Goal: Information Seeking & Learning: Learn about a topic

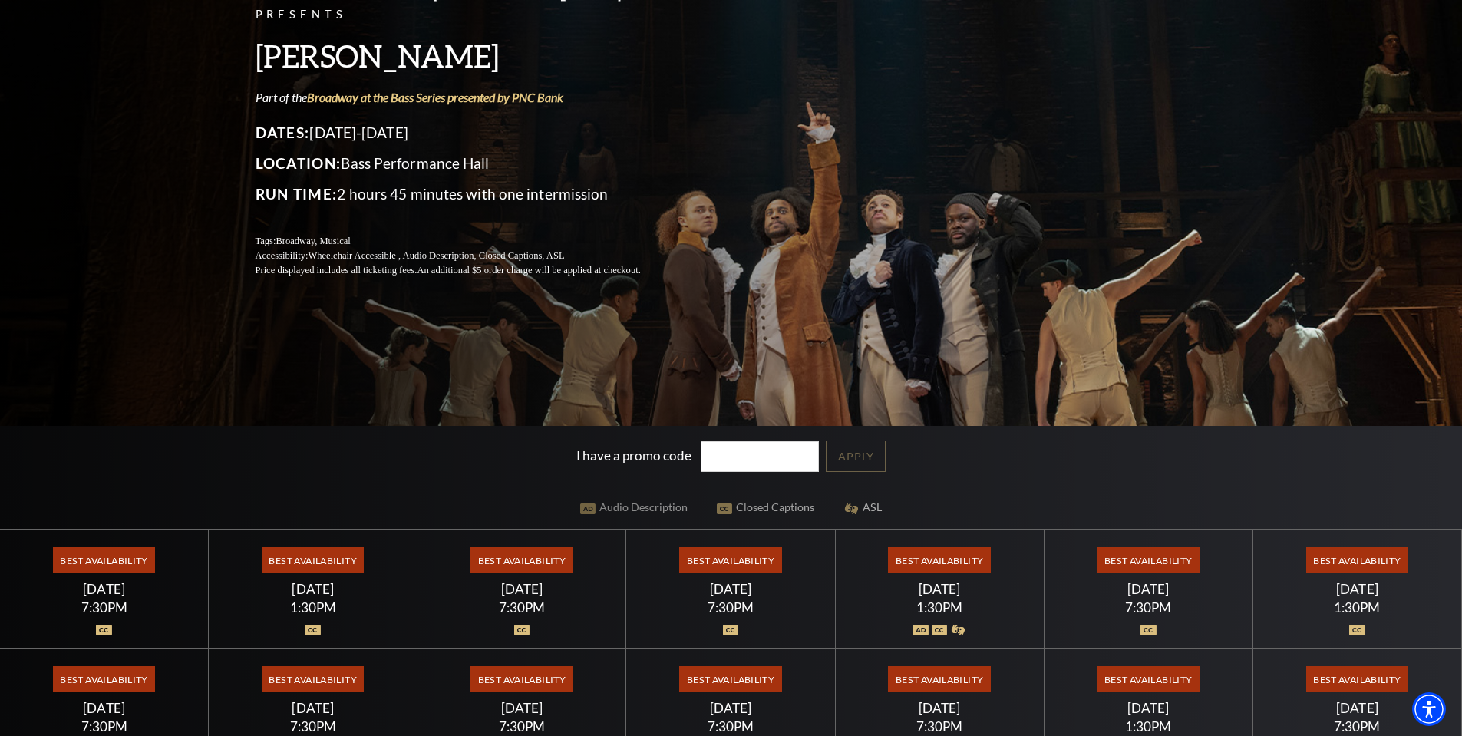
scroll to position [307, 0]
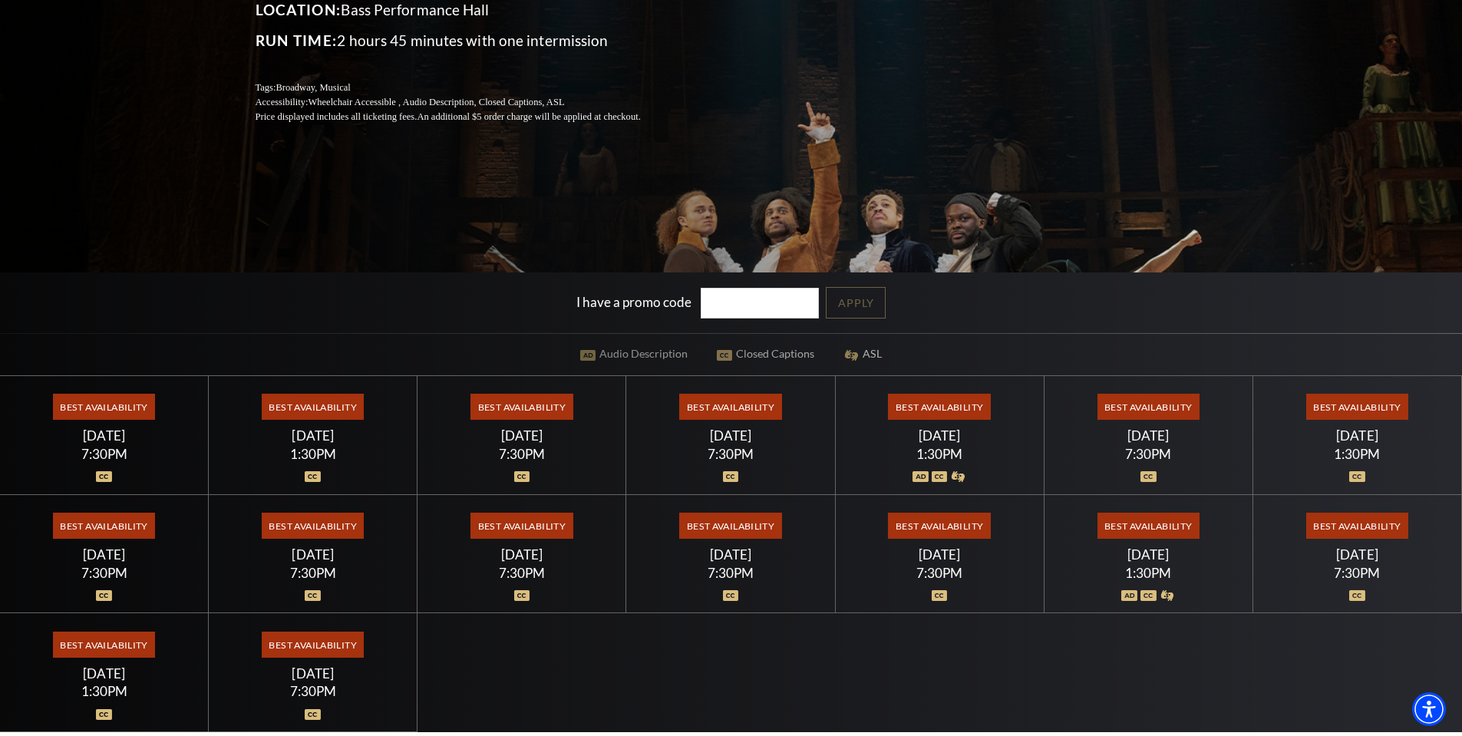
click at [927, 407] on span "Best Availability" at bounding box center [939, 407] width 102 height 26
click at [946, 408] on span "Best Availability" at bounding box center [939, 407] width 102 height 26
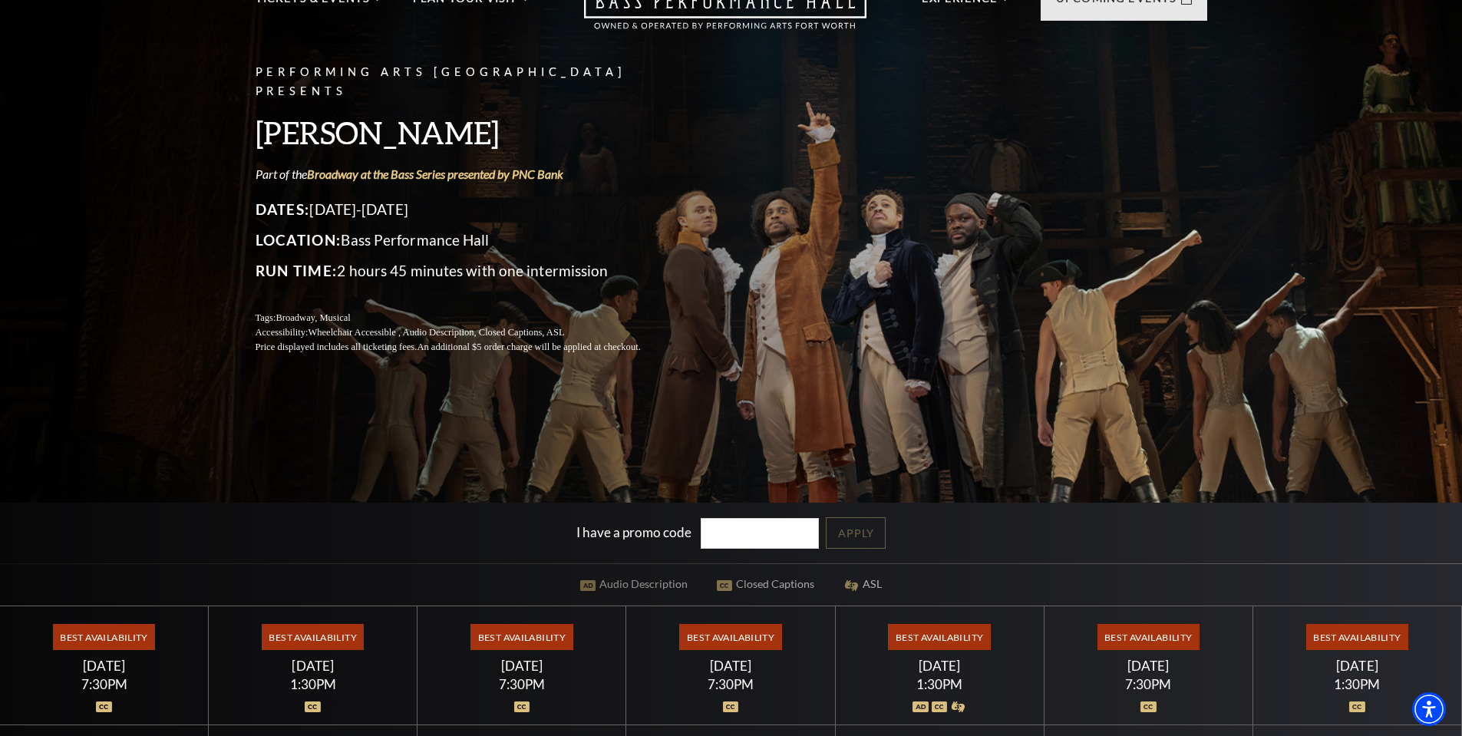
scroll to position [0, 0]
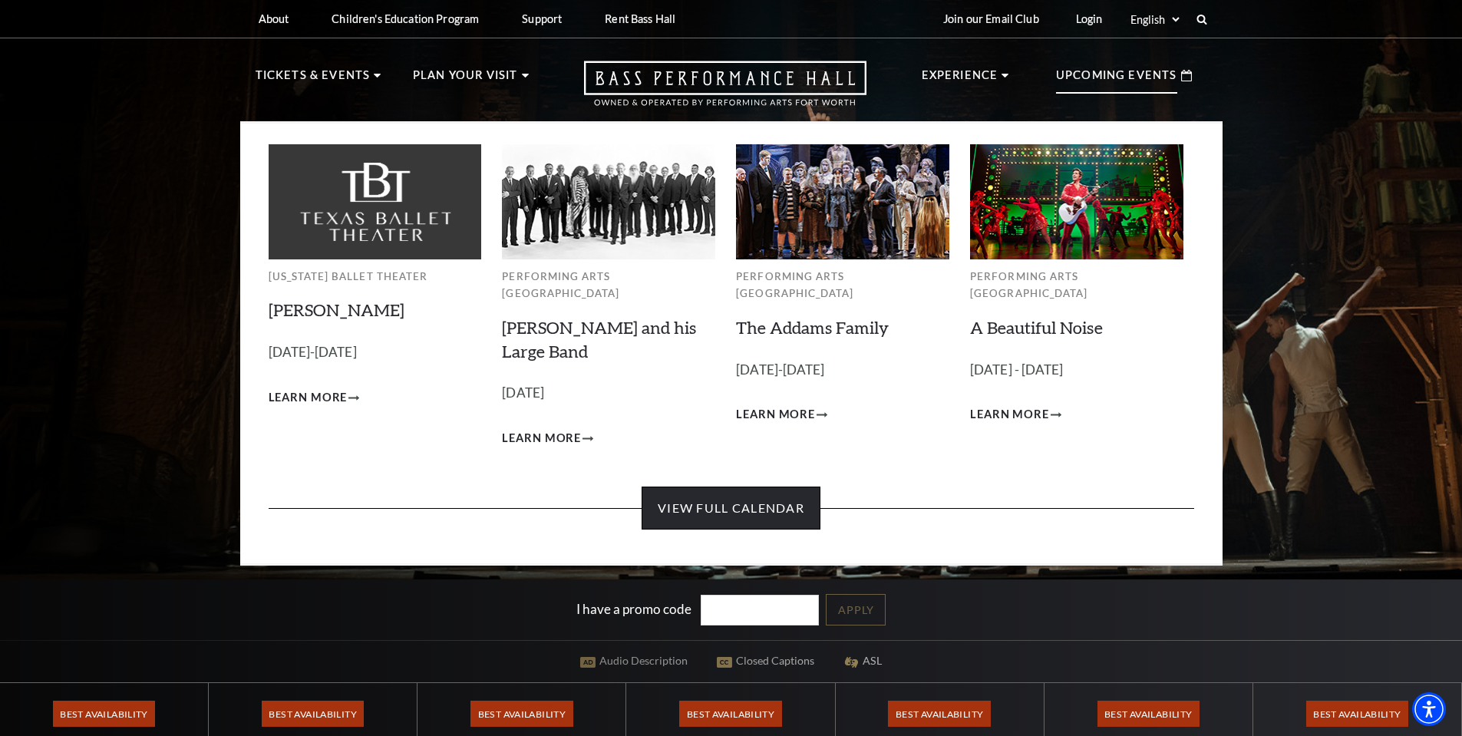
click at [740, 494] on link "View Full Calendar" at bounding box center [731, 508] width 179 height 43
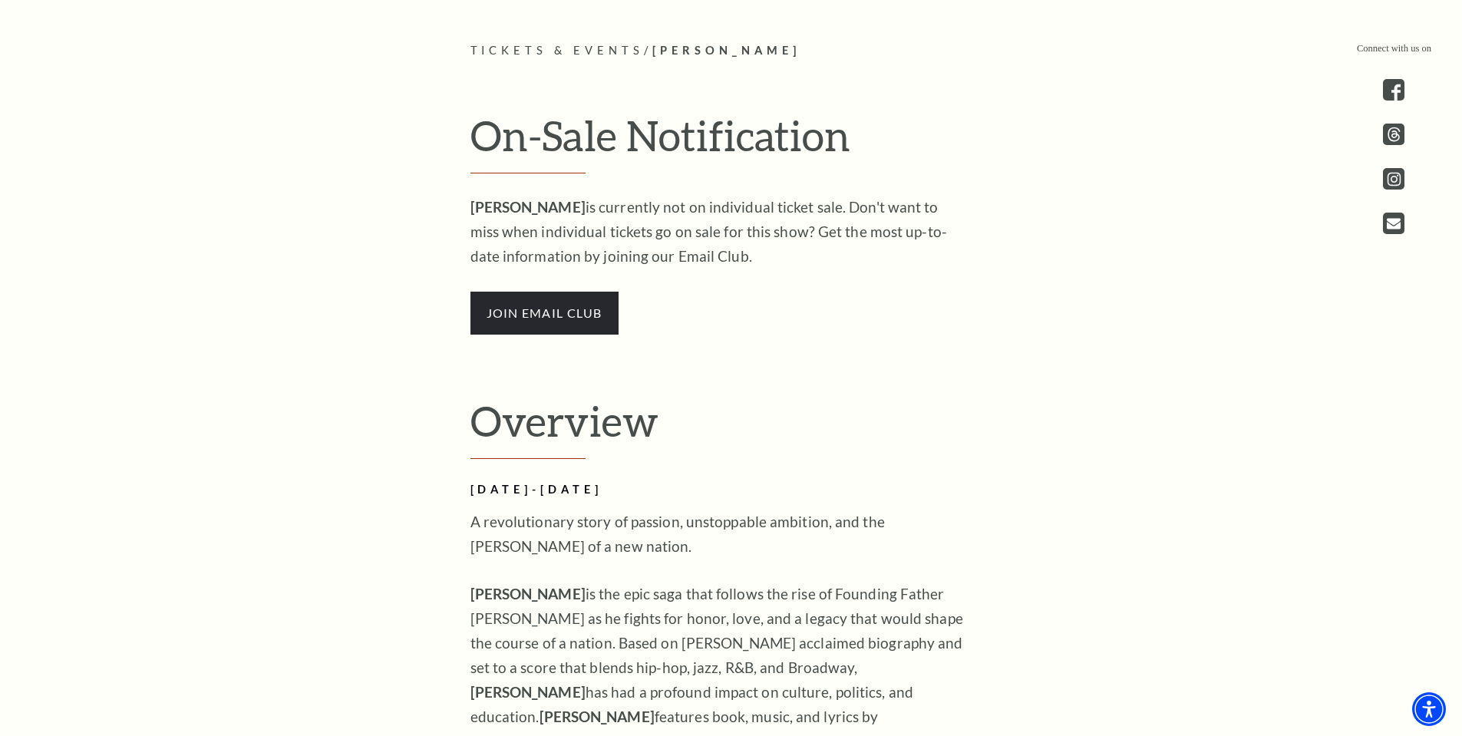
scroll to position [1152, 0]
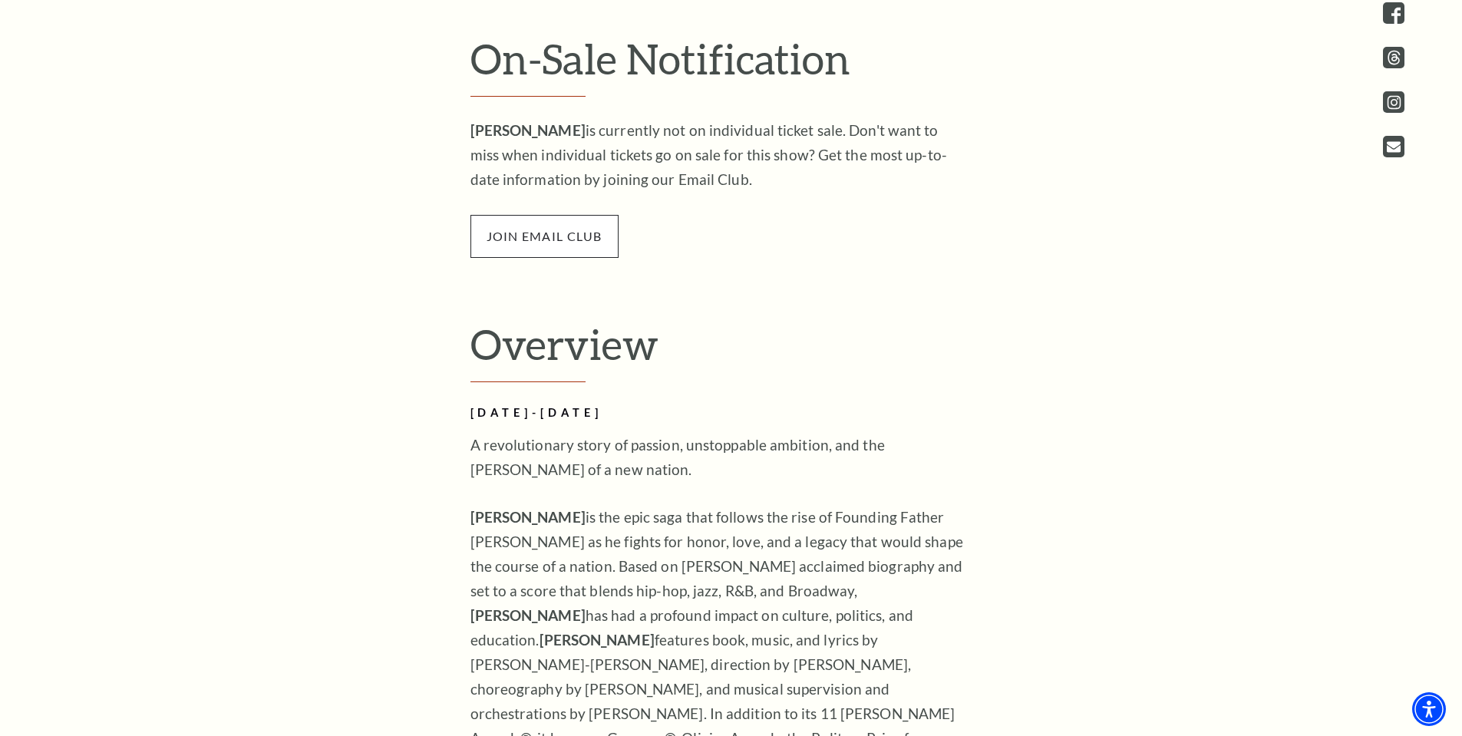
click at [559, 241] on span "join email club" at bounding box center [545, 236] width 148 height 43
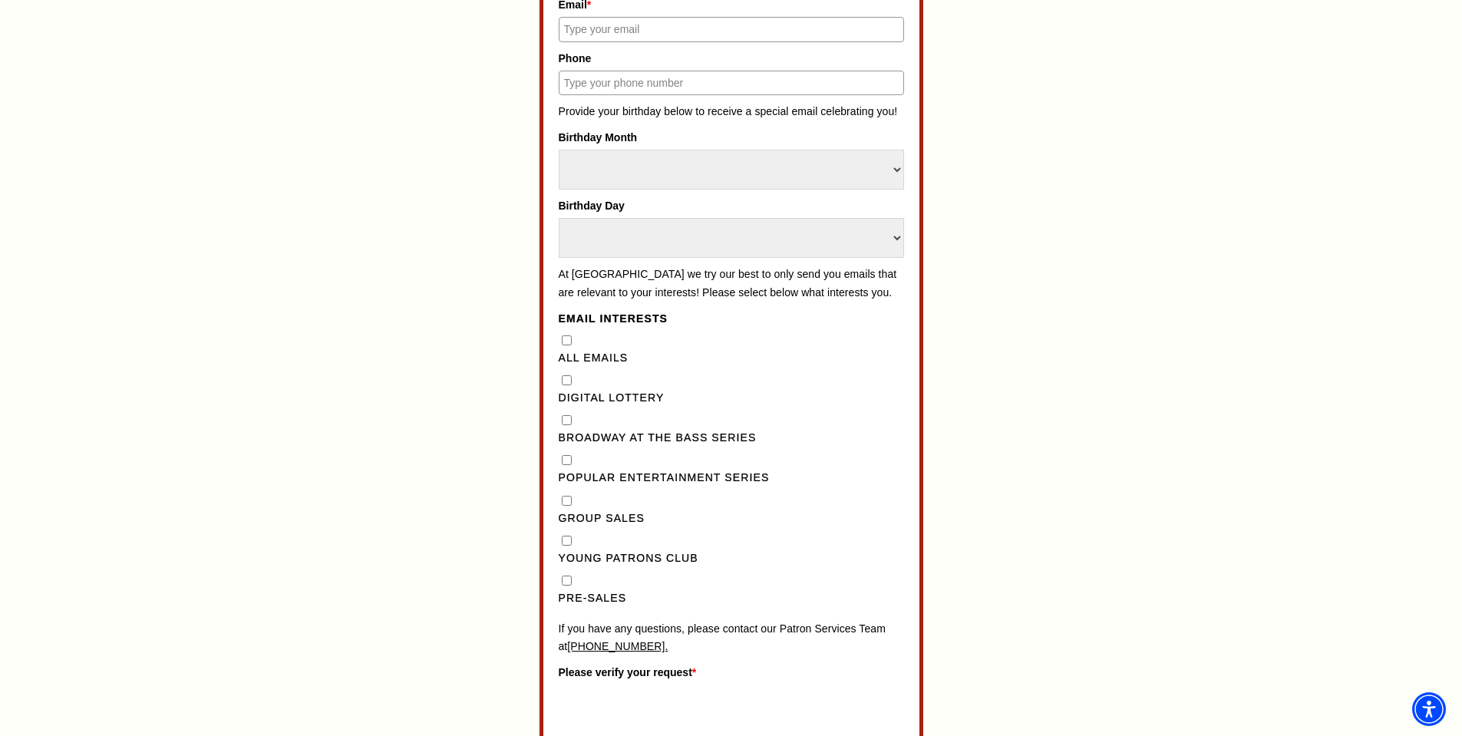
scroll to position [1152, 0]
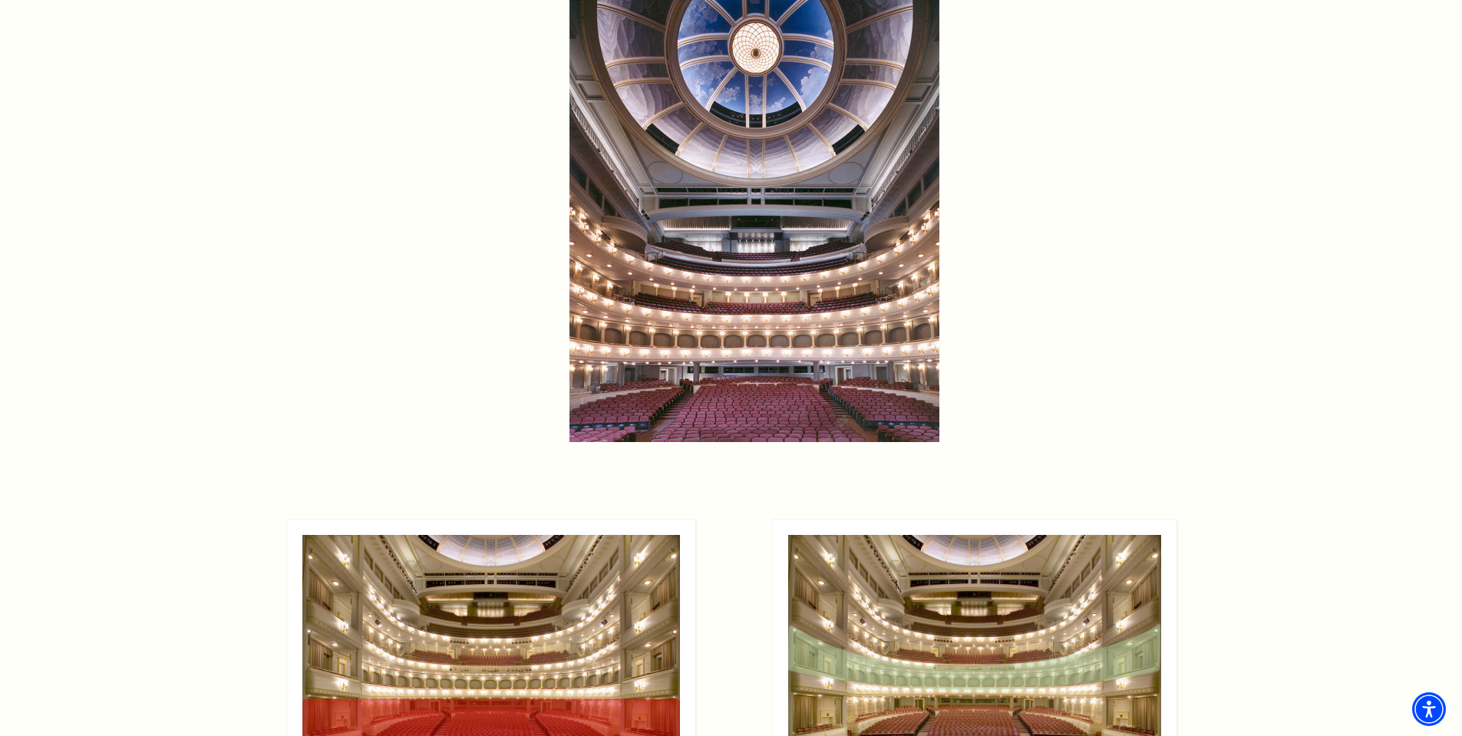
scroll to position [1075, 0]
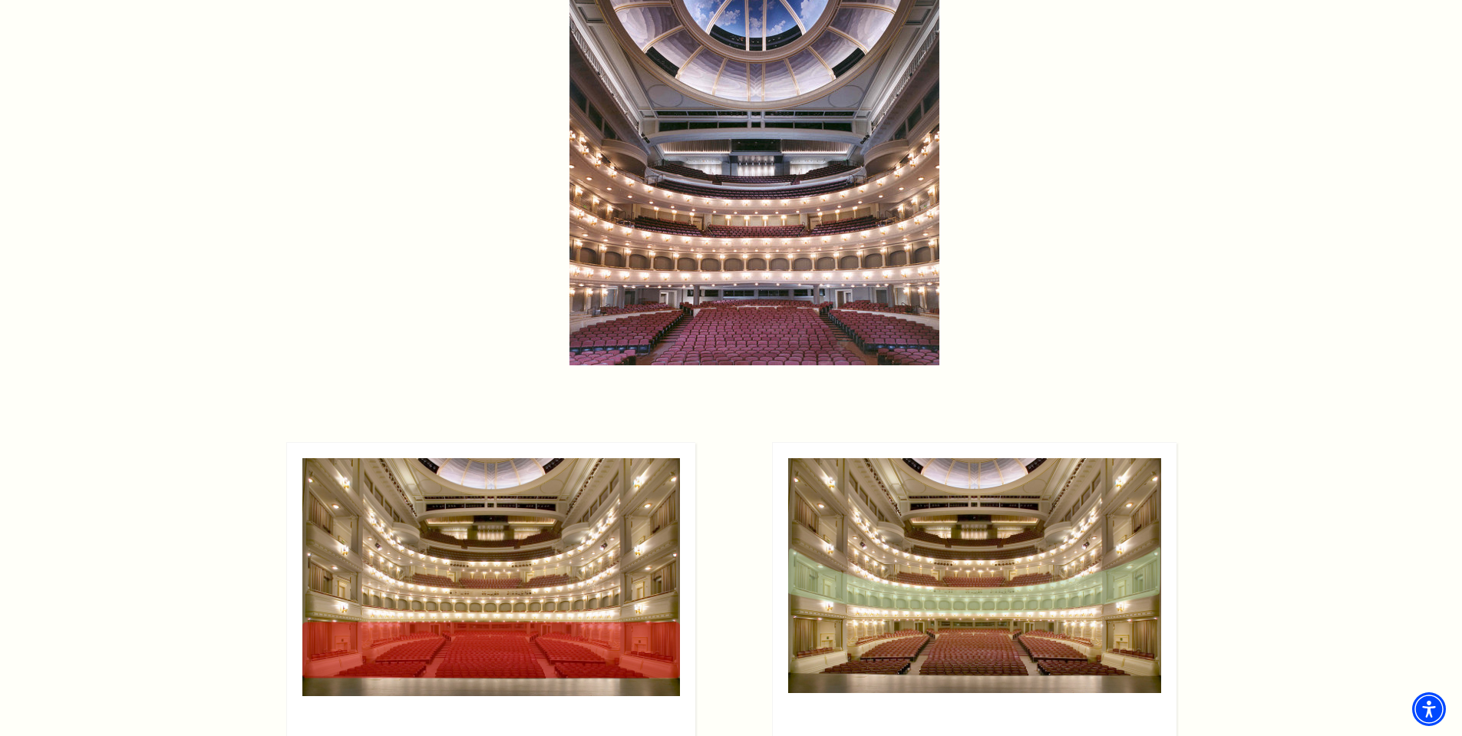
click at [746, 307] on img at bounding box center [755, 137] width 370 height 455
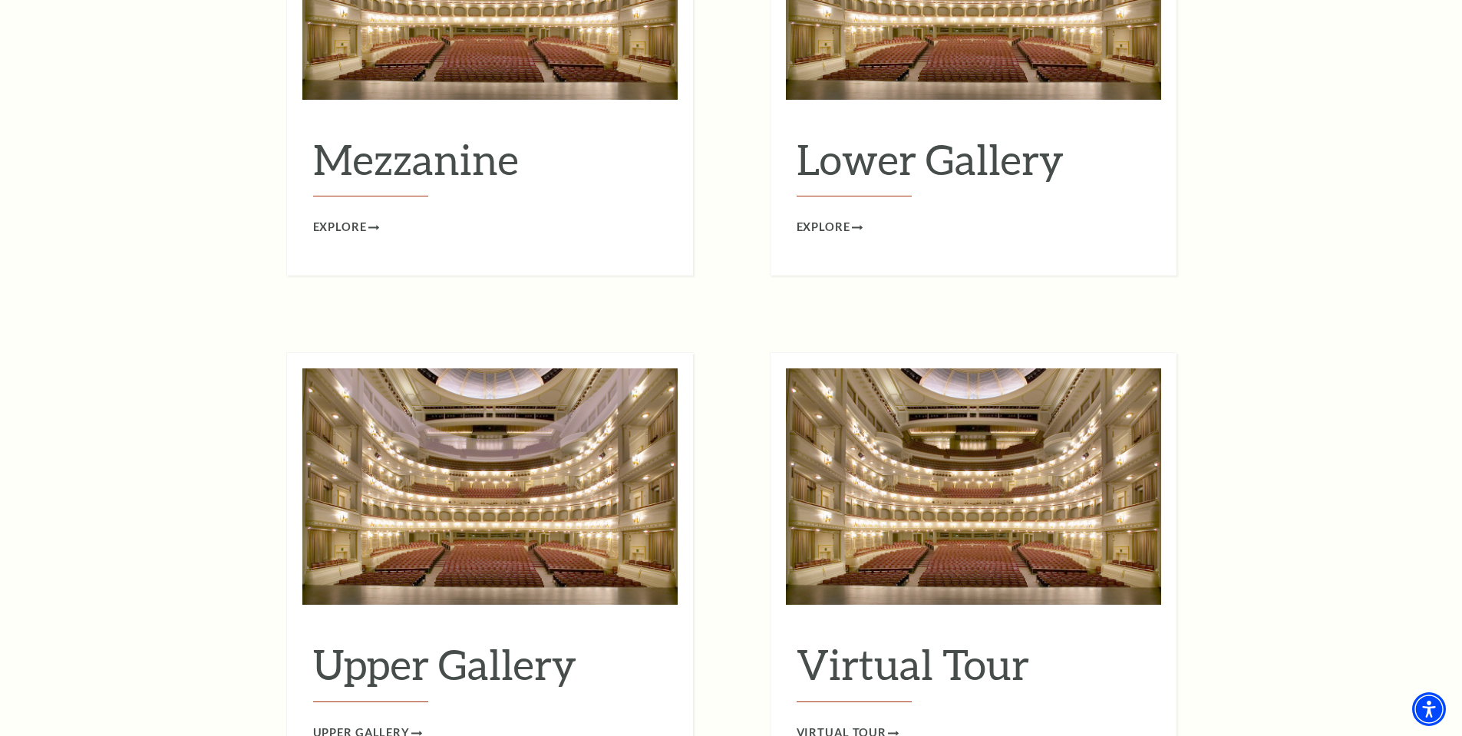
scroll to position [2303, 0]
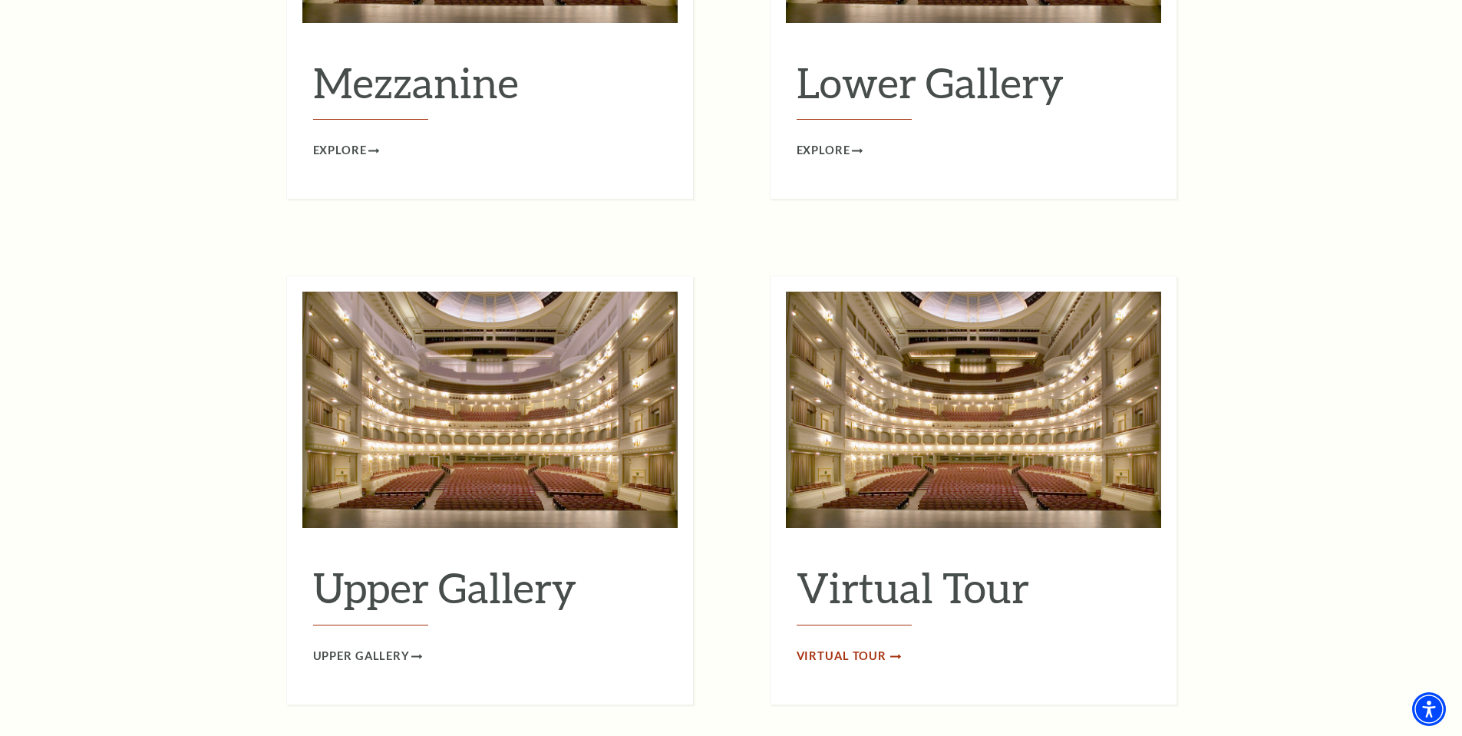
click at [821, 647] on span "Virtual Tour" at bounding box center [842, 656] width 91 height 19
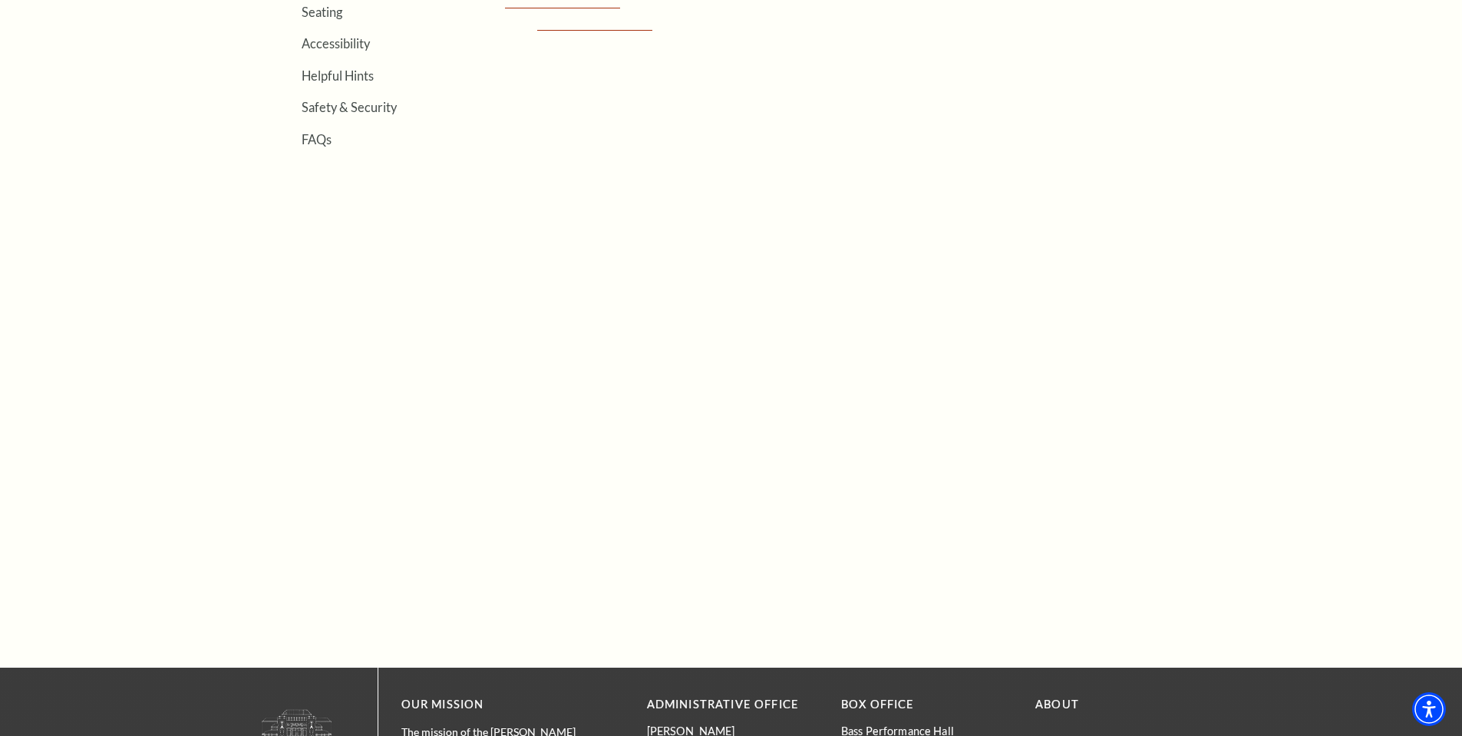
scroll to position [307, 0]
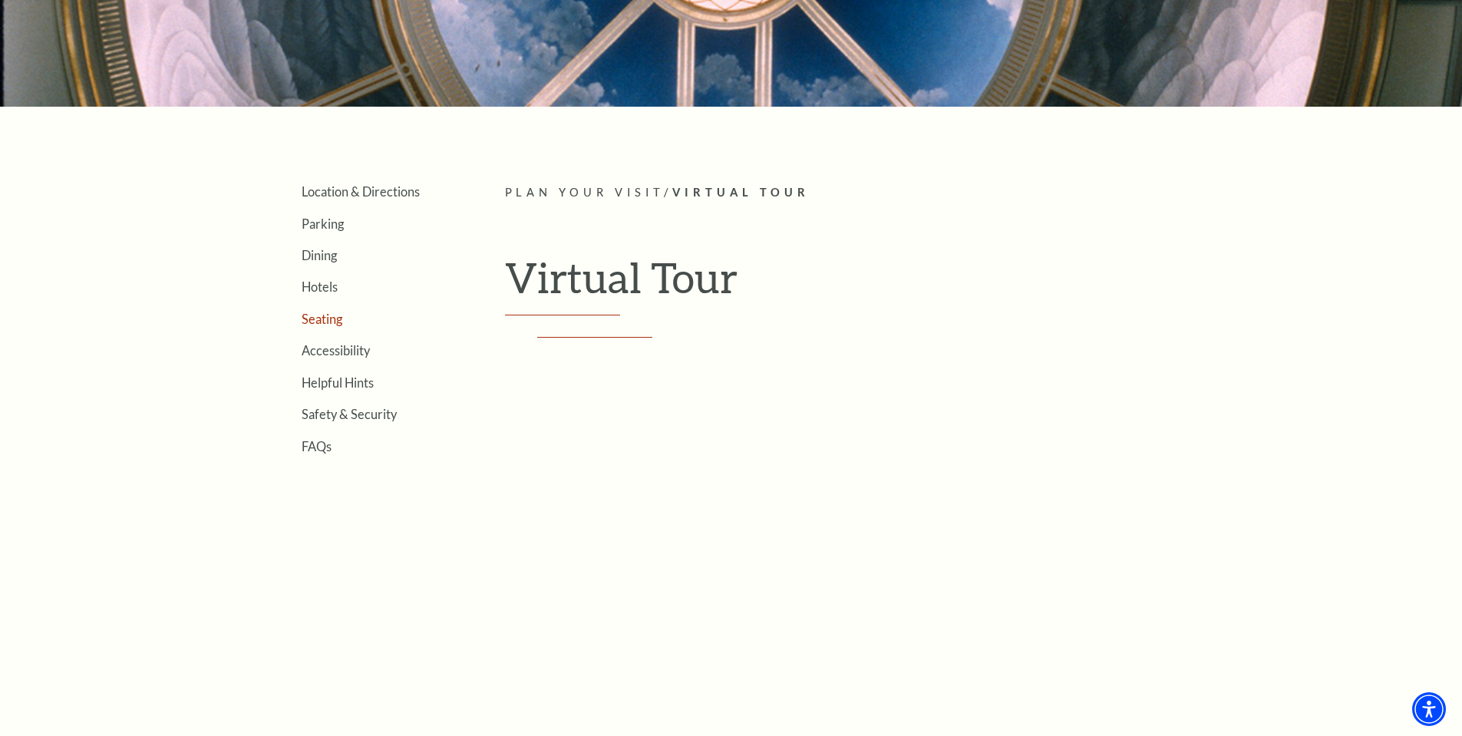
click at [319, 316] on link "Seating" at bounding box center [322, 319] width 41 height 15
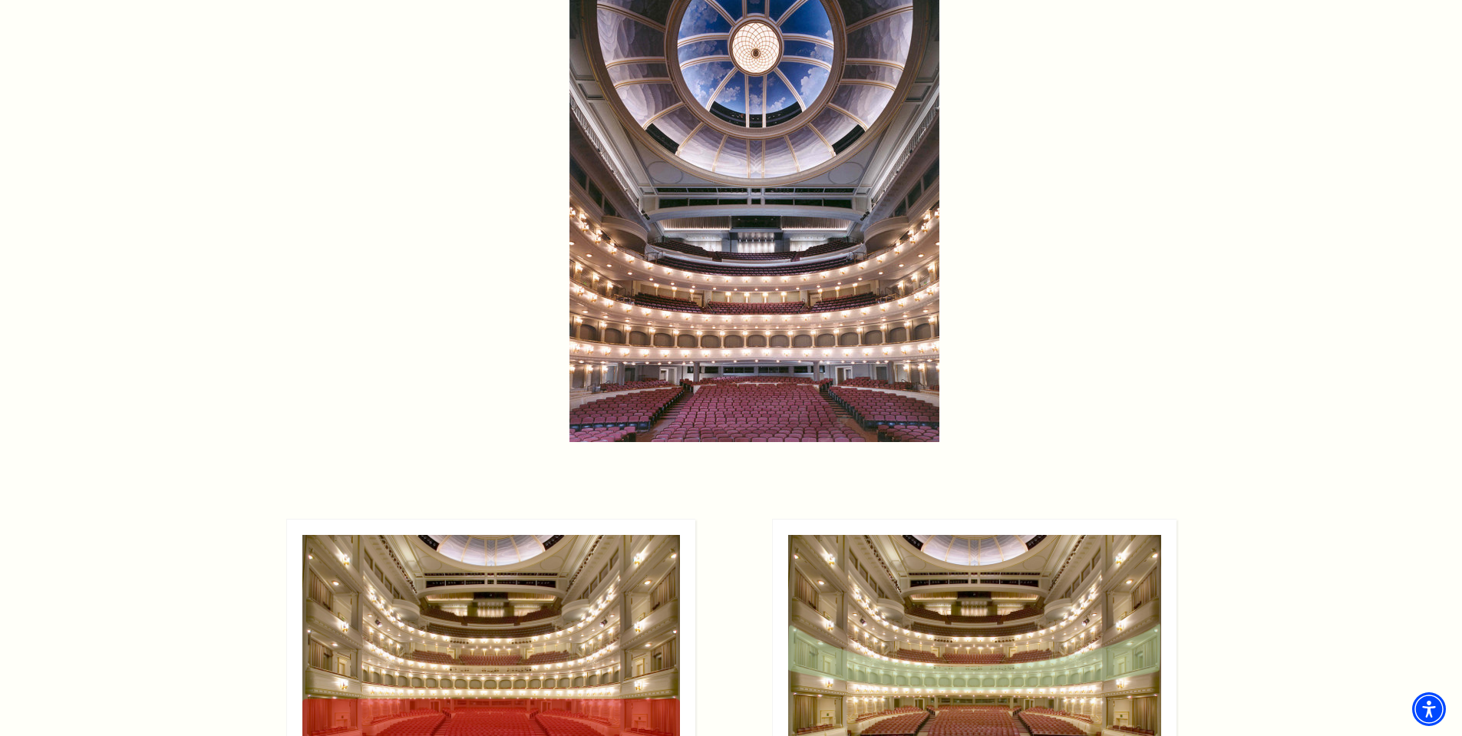
scroll to position [1228, 0]
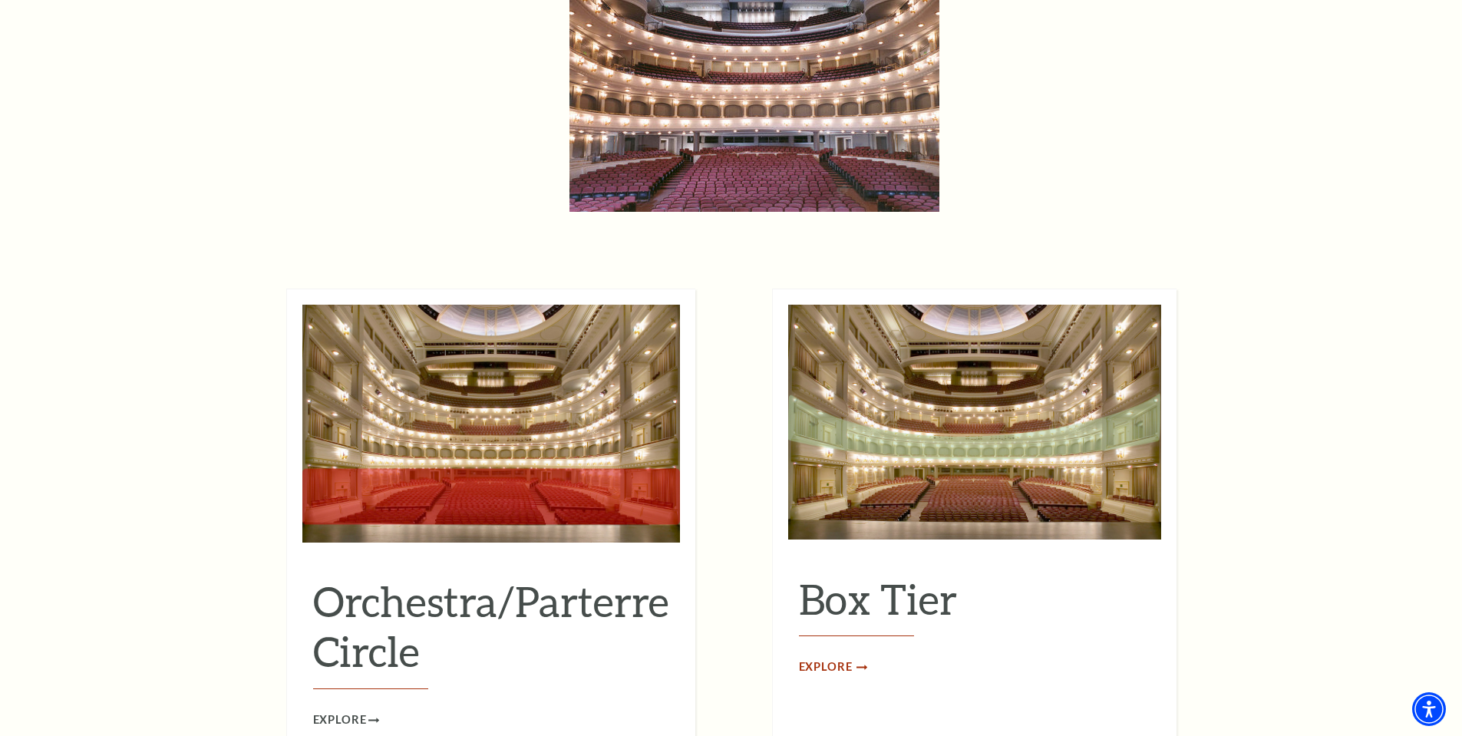
click at [828, 658] on span "Explore" at bounding box center [826, 667] width 54 height 19
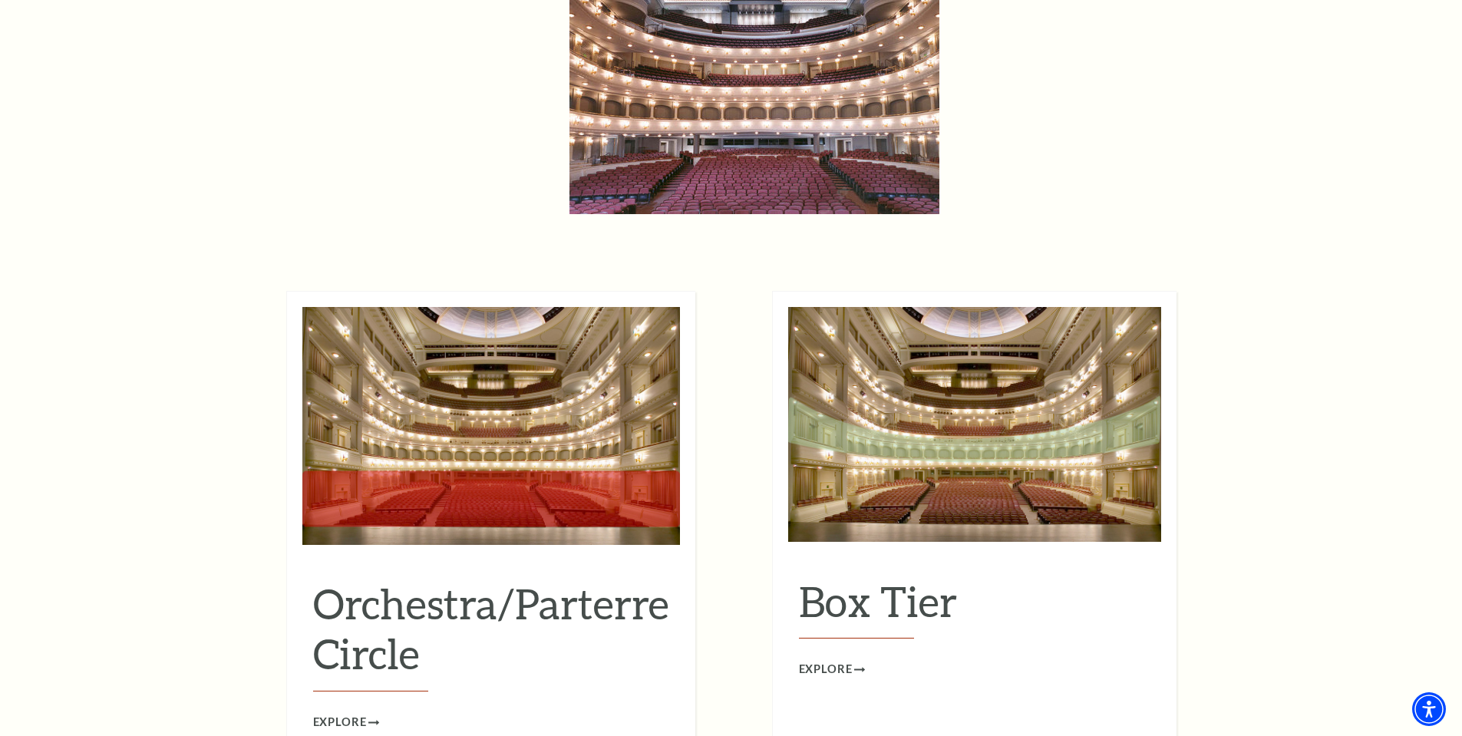
scroll to position [1303, 0]
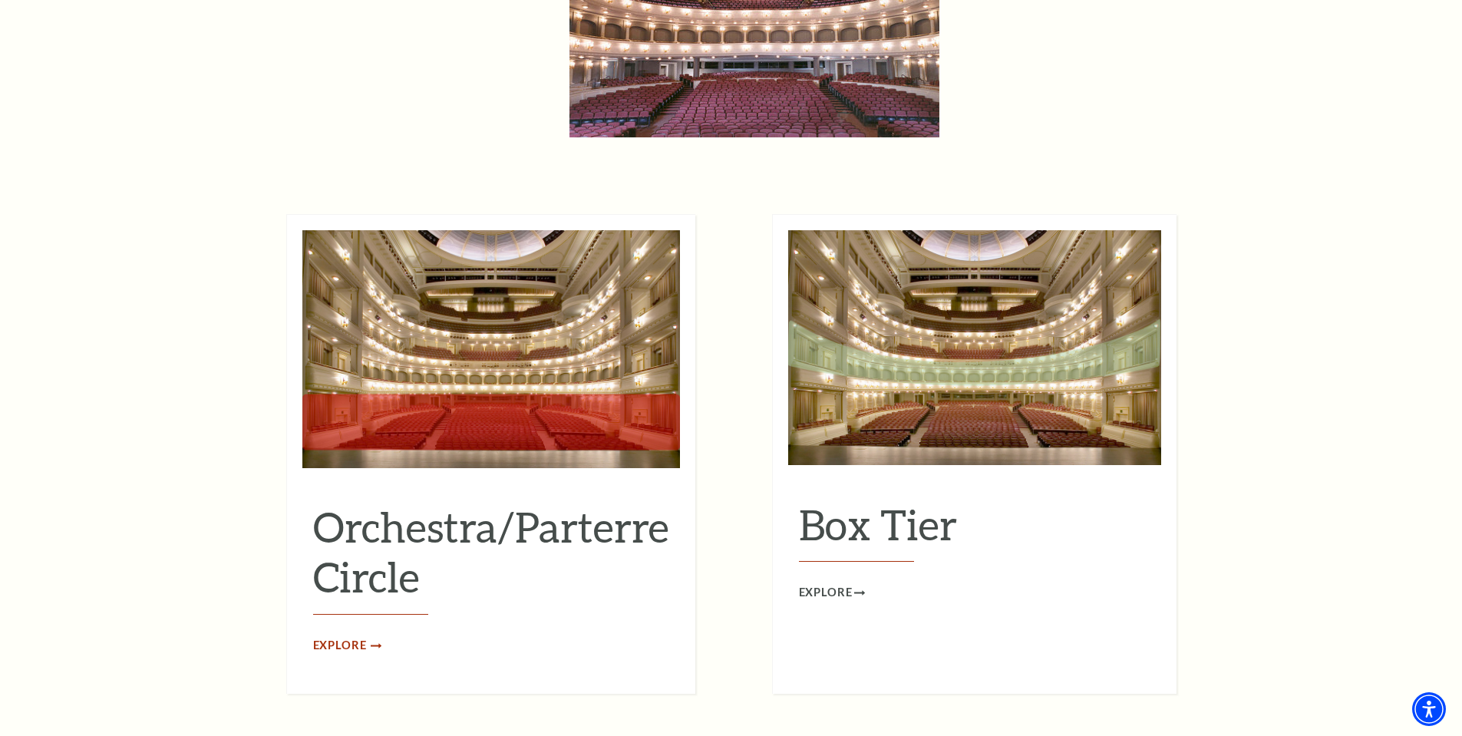
click at [344, 636] on span "Explore" at bounding box center [340, 645] width 54 height 19
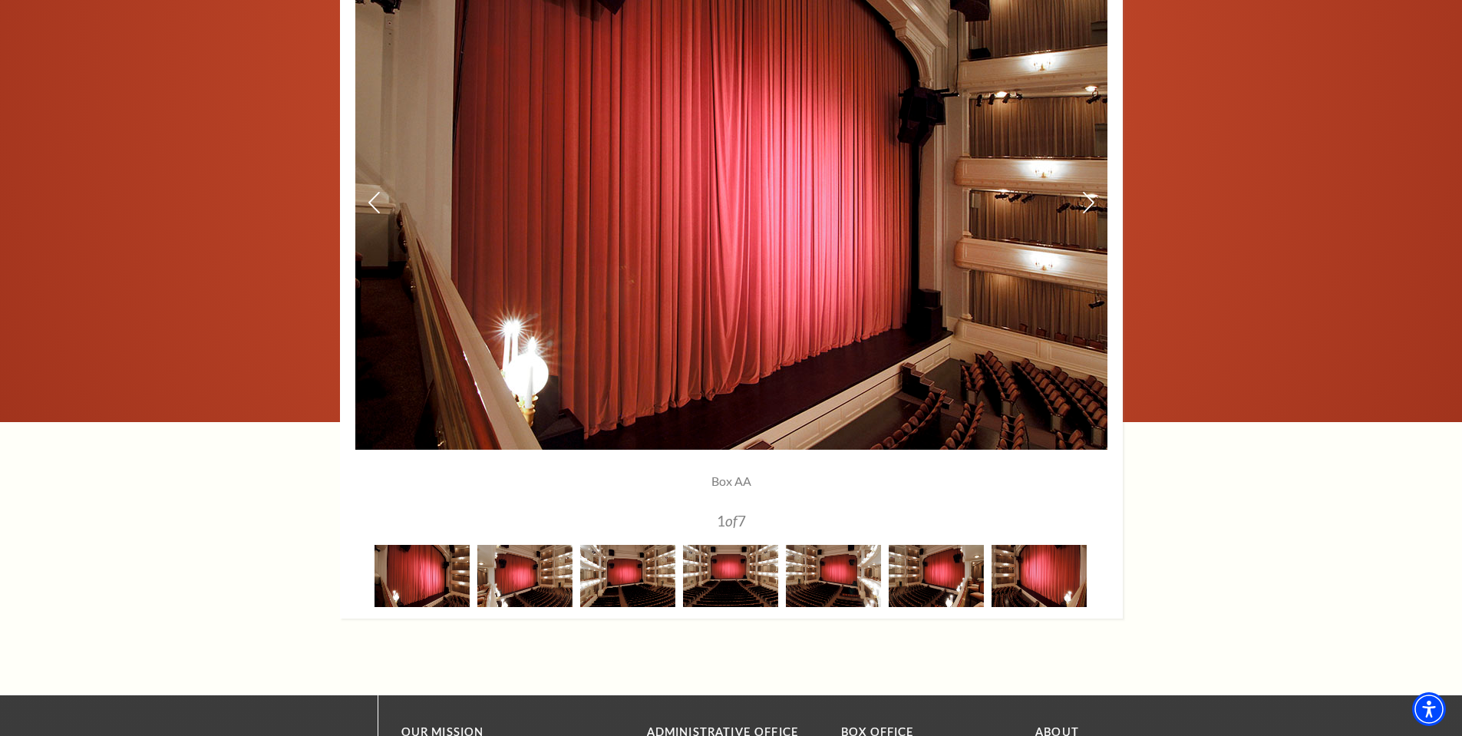
scroll to position [1305, 0]
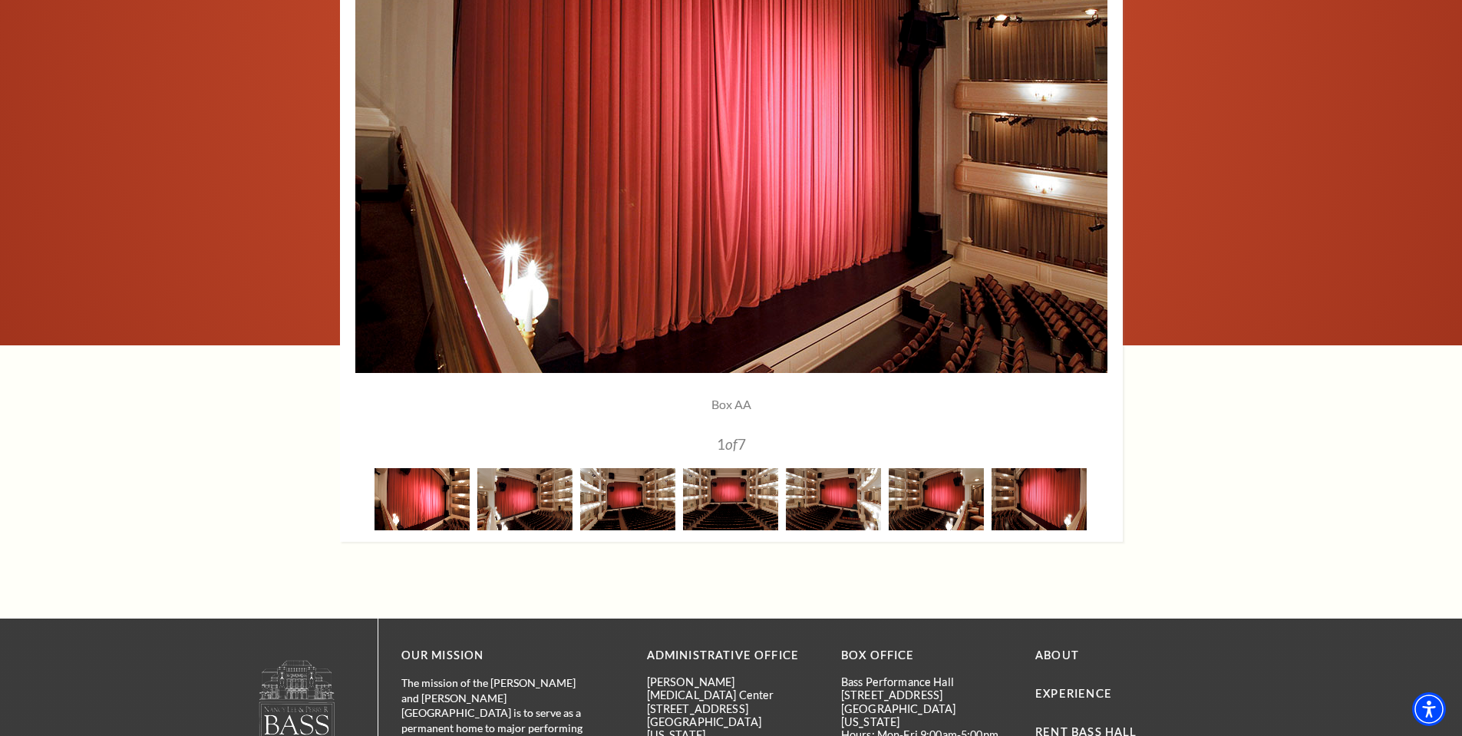
click at [448, 523] on img at bounding box center [422, 499] width 95 height 62
click at [523, 520] on img at bounding box center [525, 499] width 95 height 62
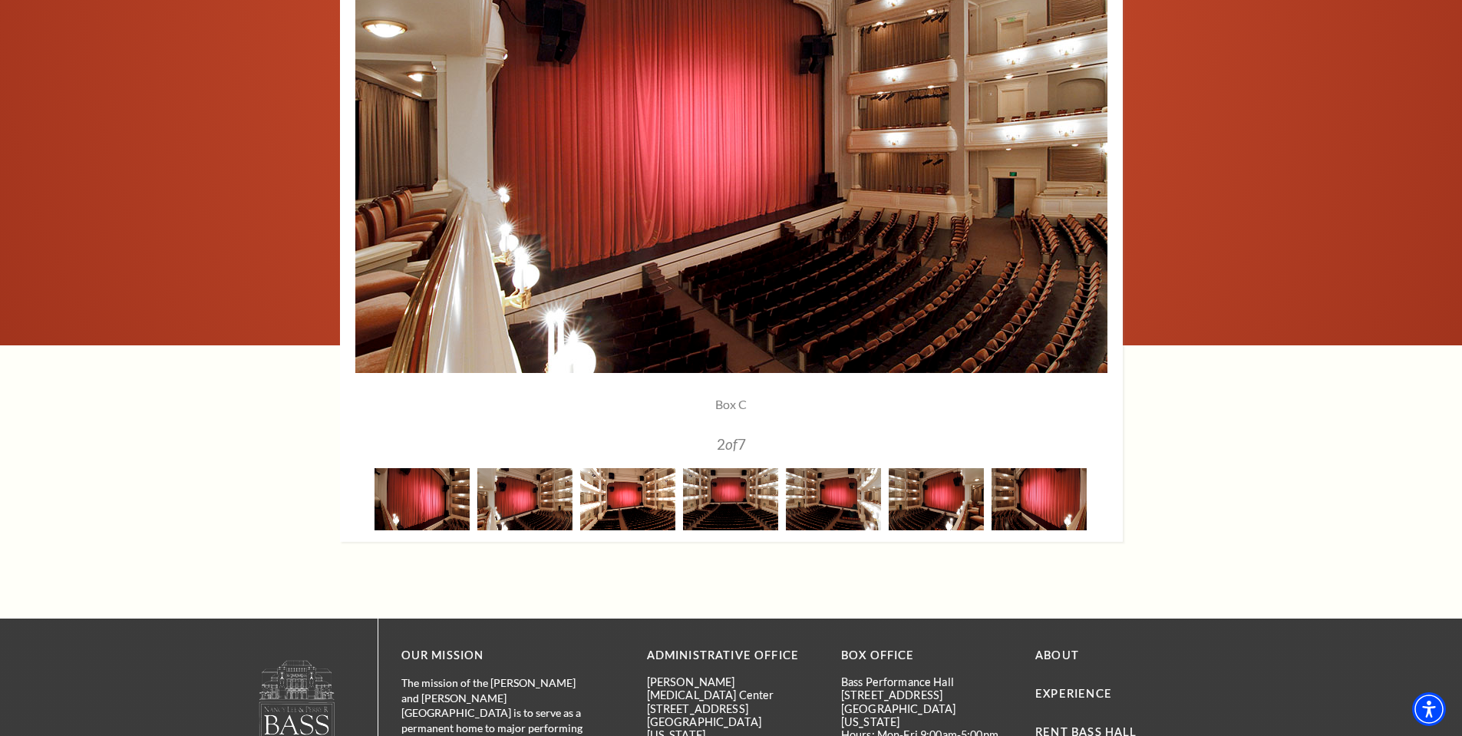
click at [642, 510] on img at bounding box center [627, 499] width 95 height 62
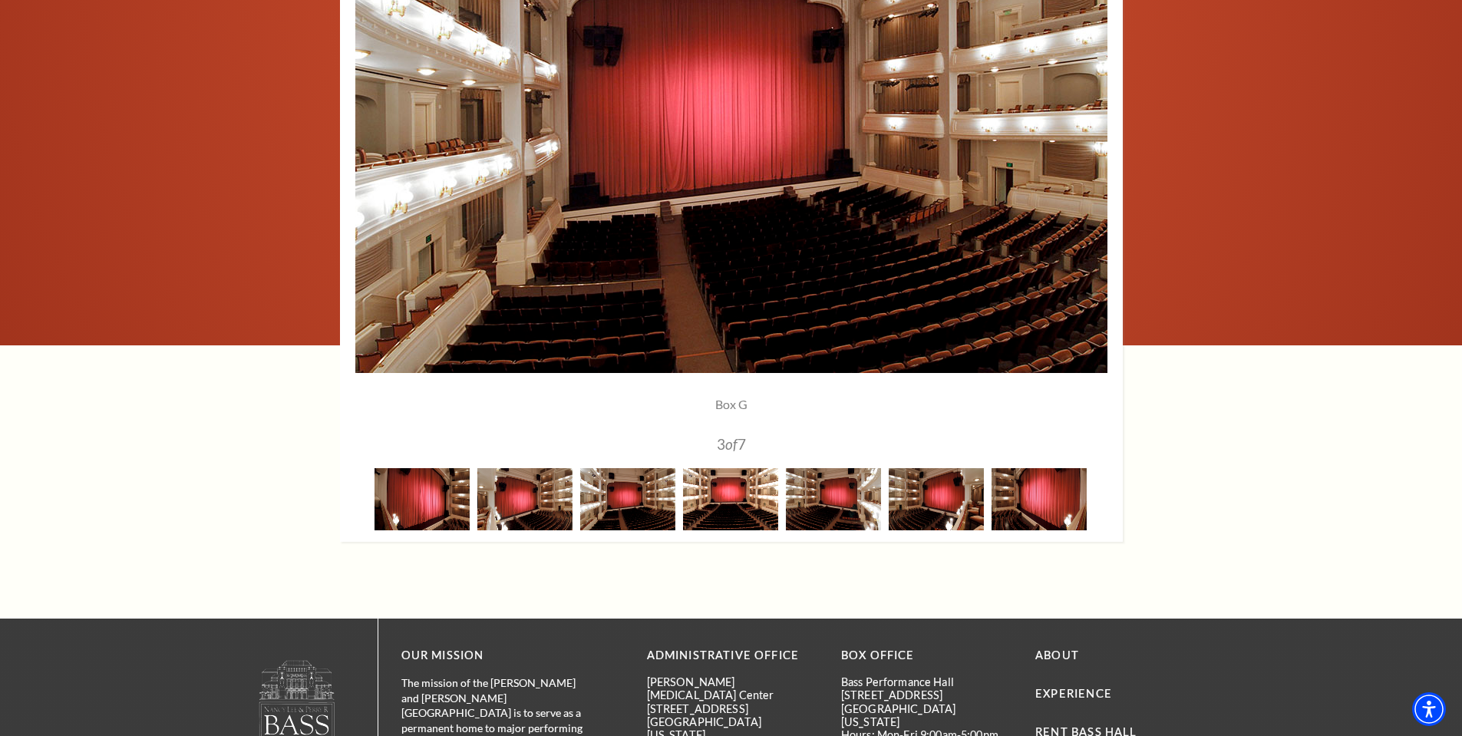
click at [721, 510] on img at bounding box center [730, 499] width 95 height 62
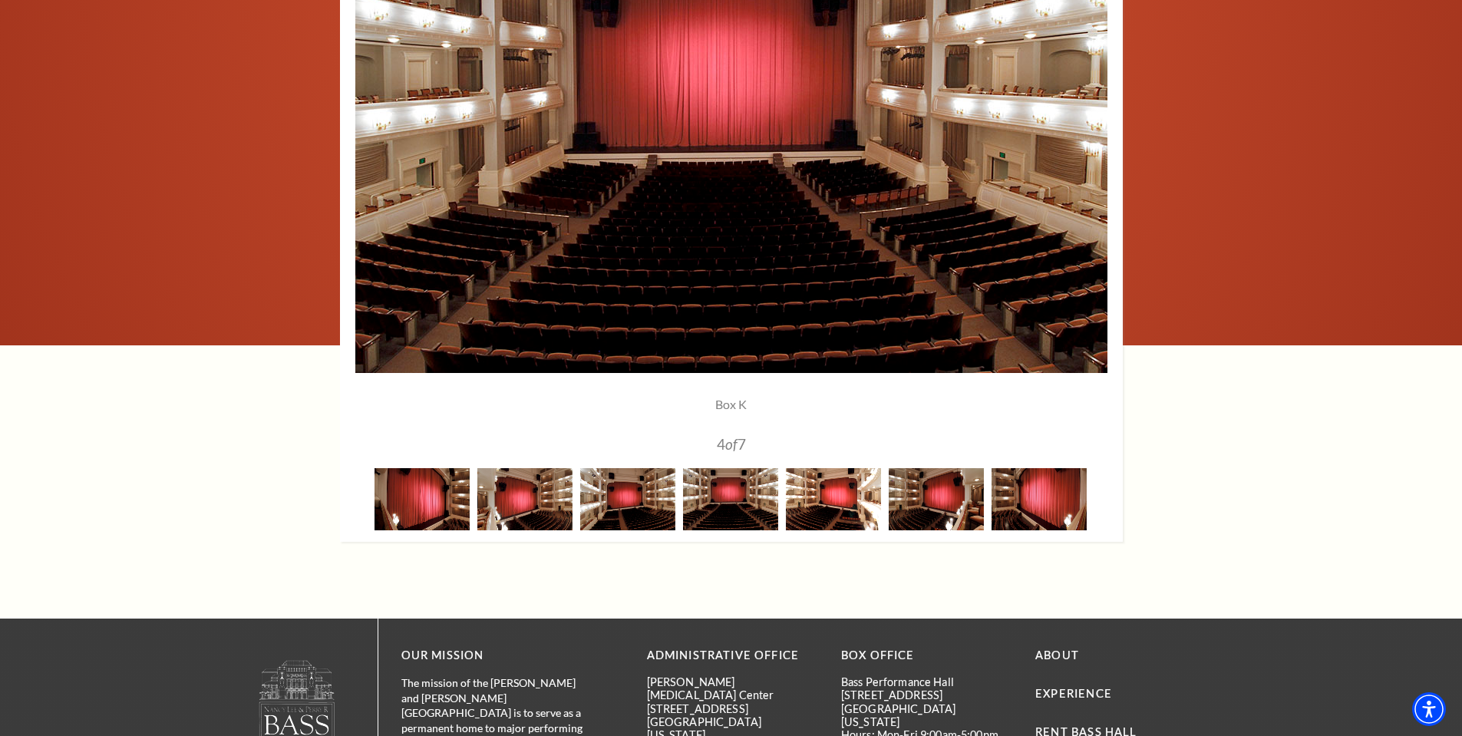
click at [828, 514] on img at bounding box center [833, 499] width 95 height 62
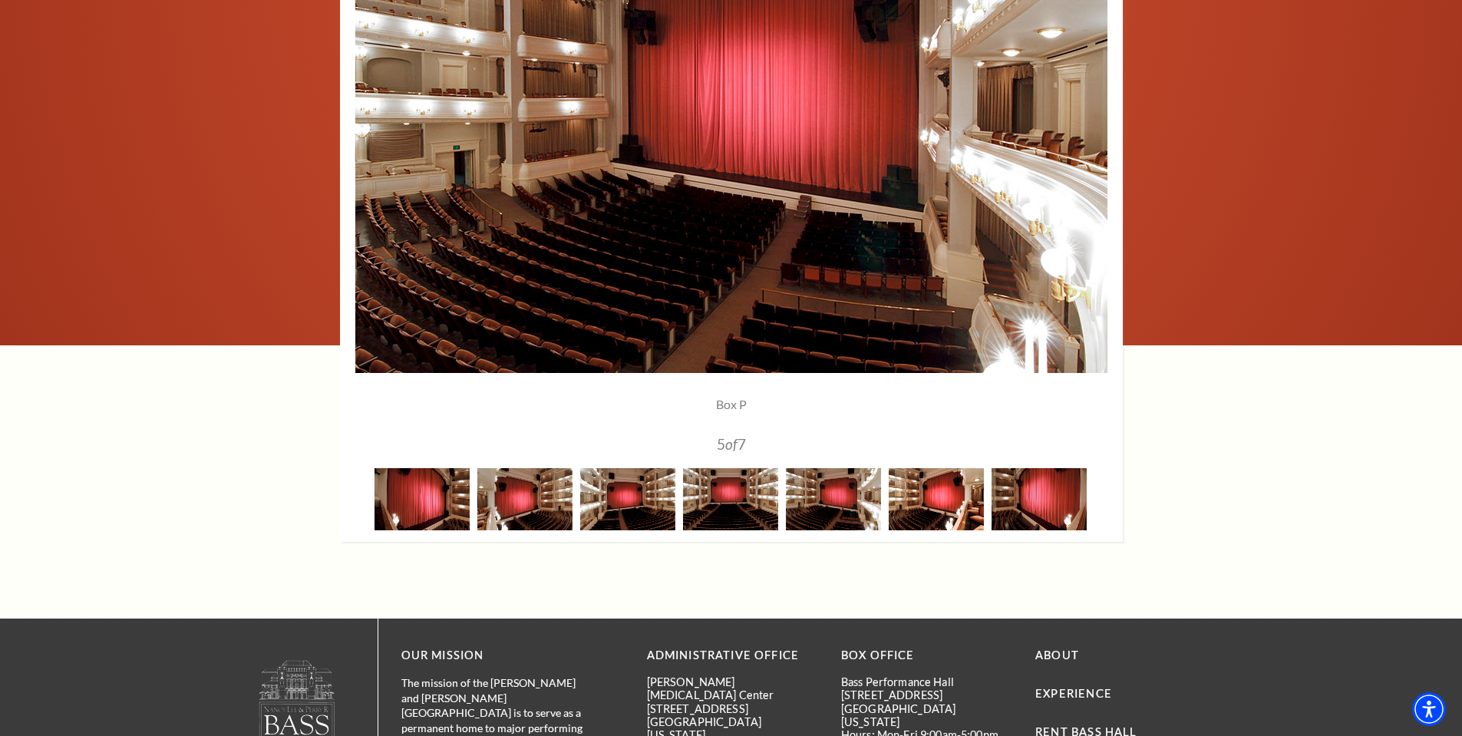
click at [903, 501] on img at bounding box center [936, 499] width 95 height 62
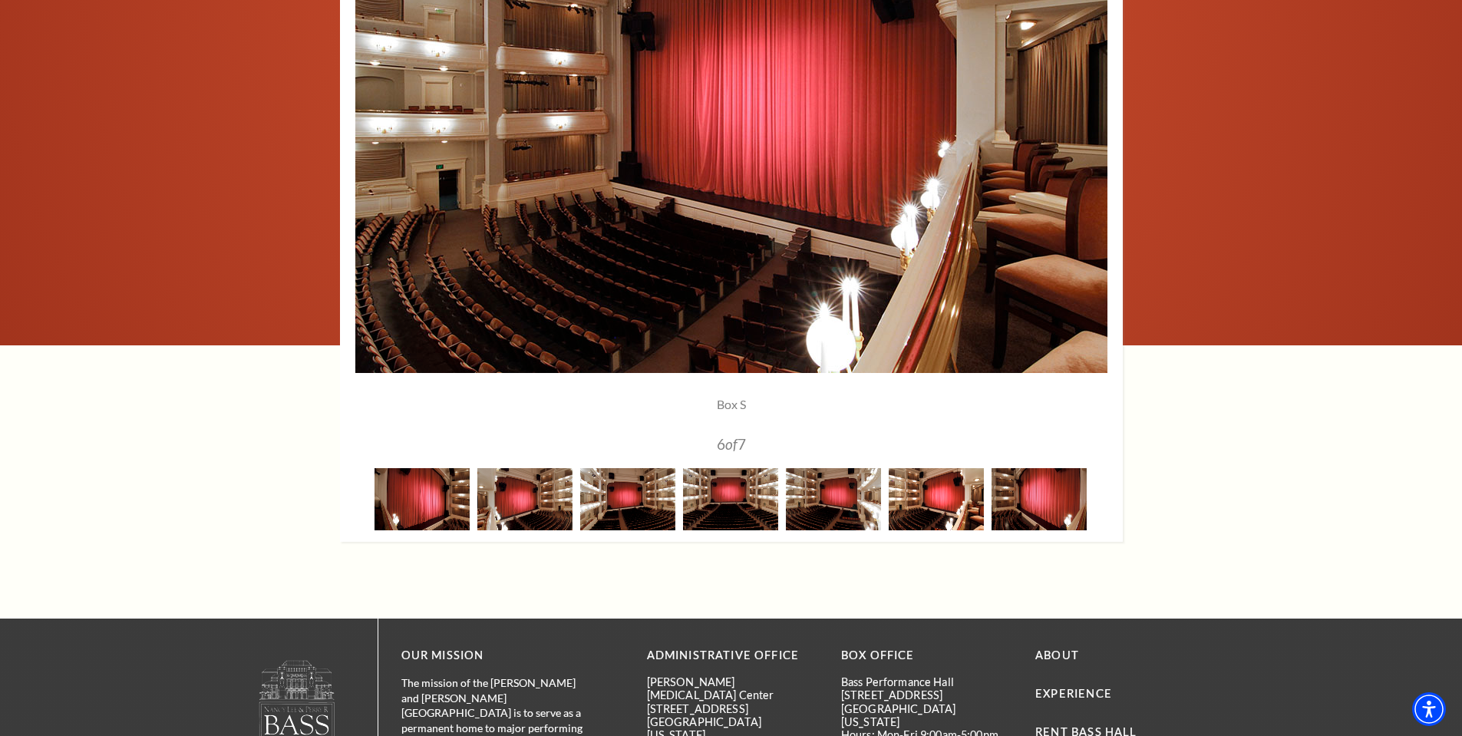
click at [951, 497] on img at bounding box center [936, 499] width 95 height 62
click at [1046, 496] on img at bounding box center [1039, 499] width 95 height 62
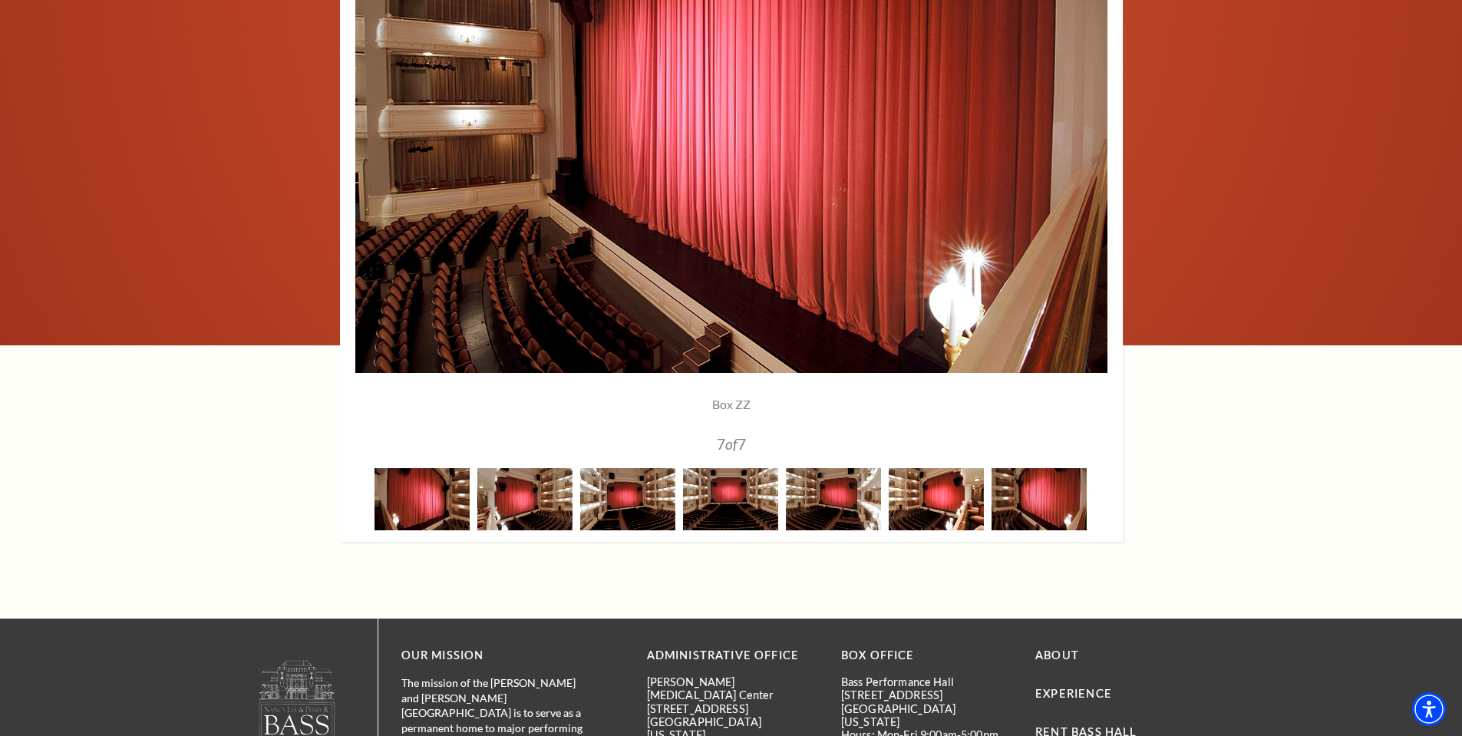
click at [914, 503] on img at bounding box center [936, 499] width 95 height 62
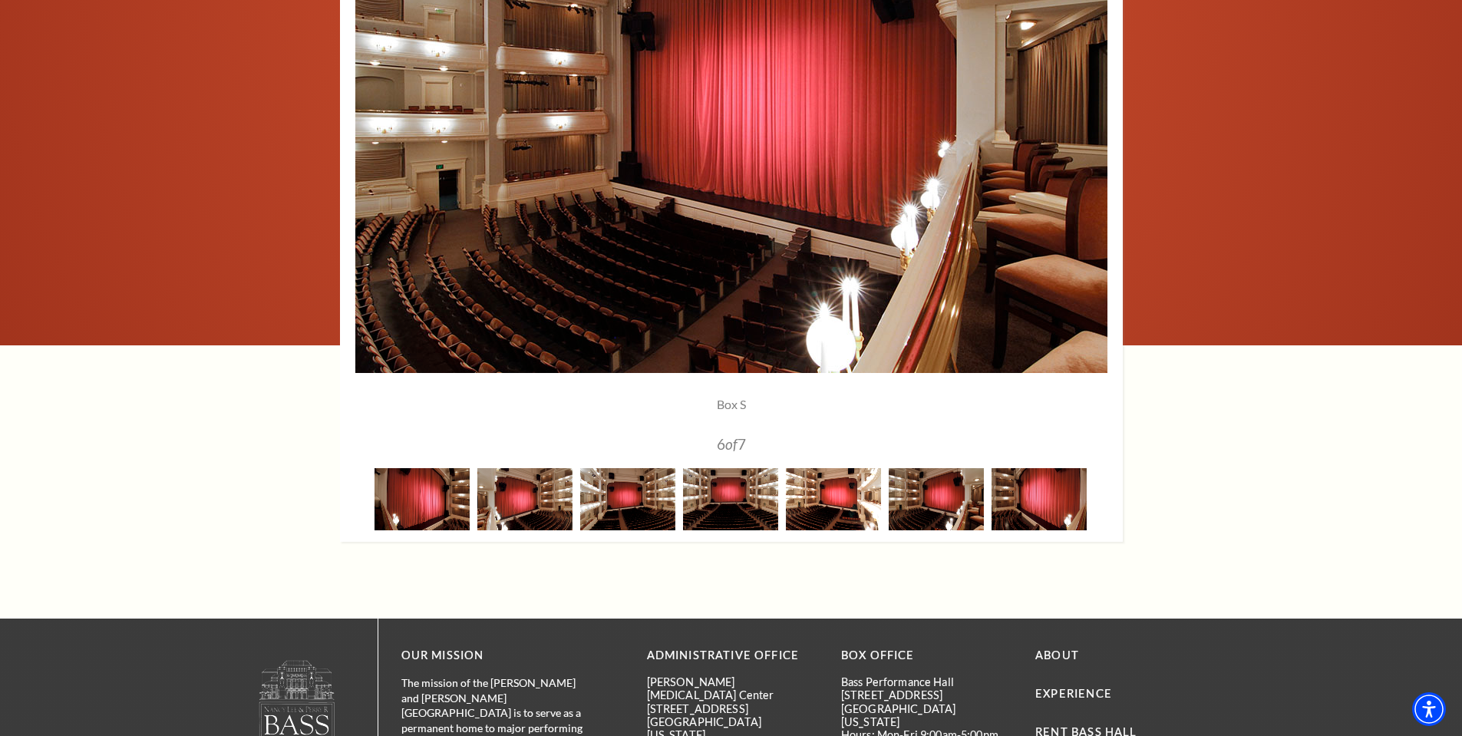
click at [851, 510] on img at bounding box center [833, 499] width 95 height 62
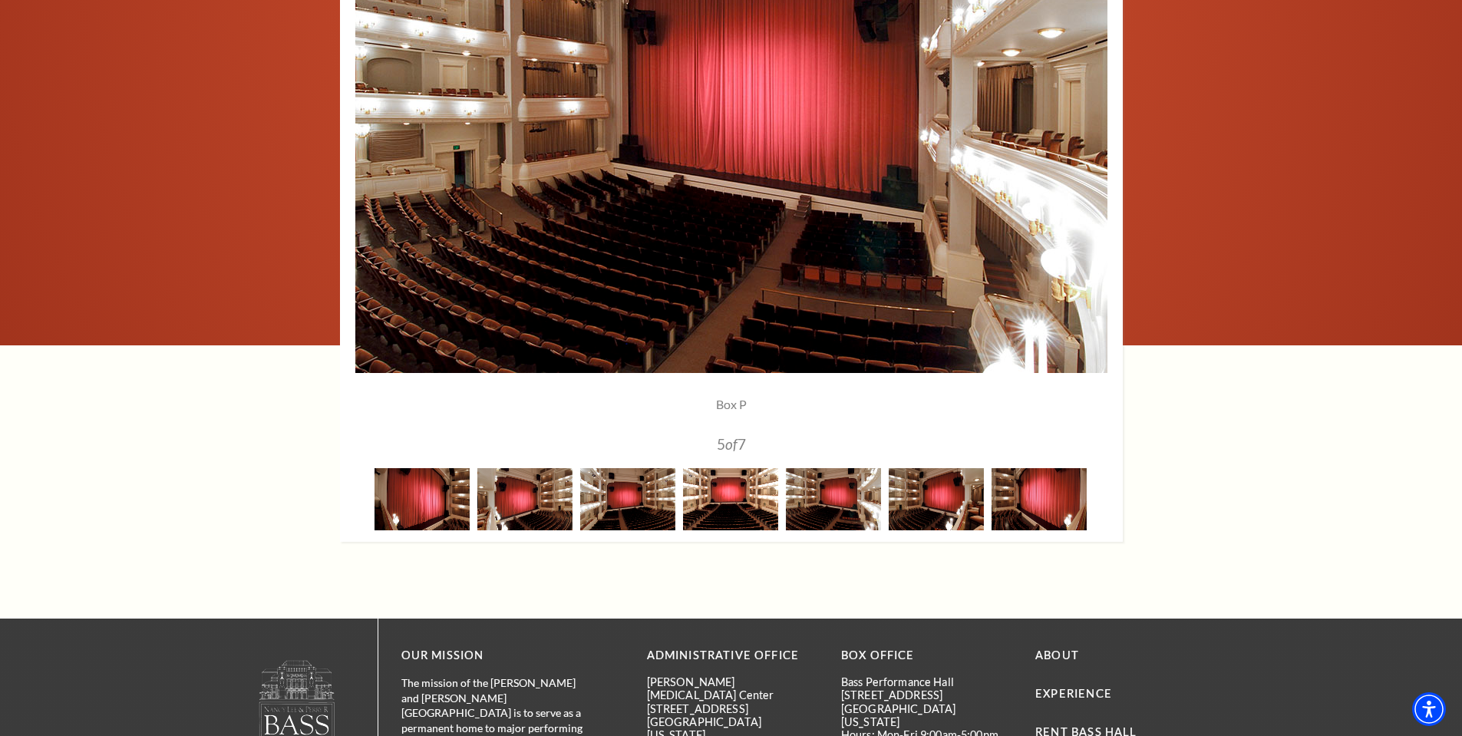
click at [747, 507] on img at bounding box center [730, 499] width 95 height 62
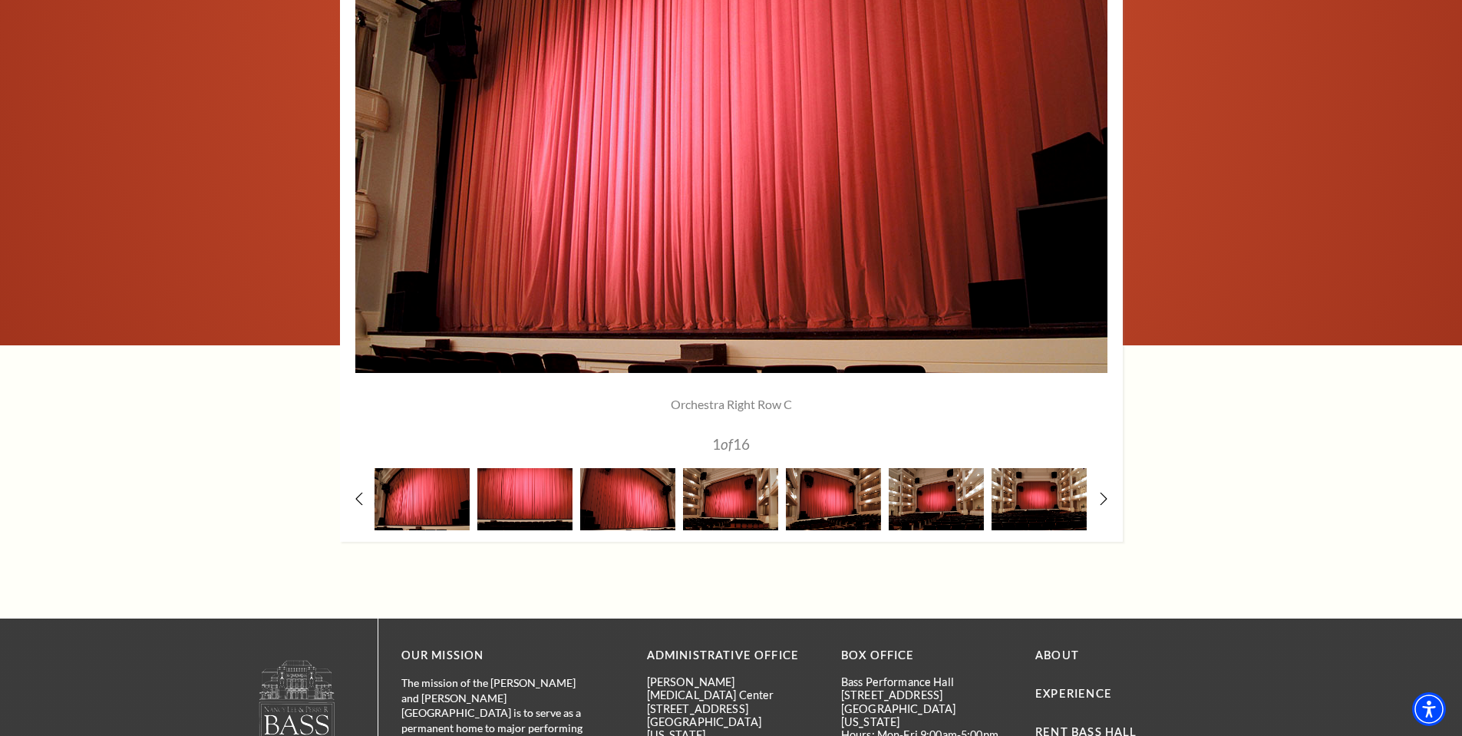
scroll to position [1459, 0]
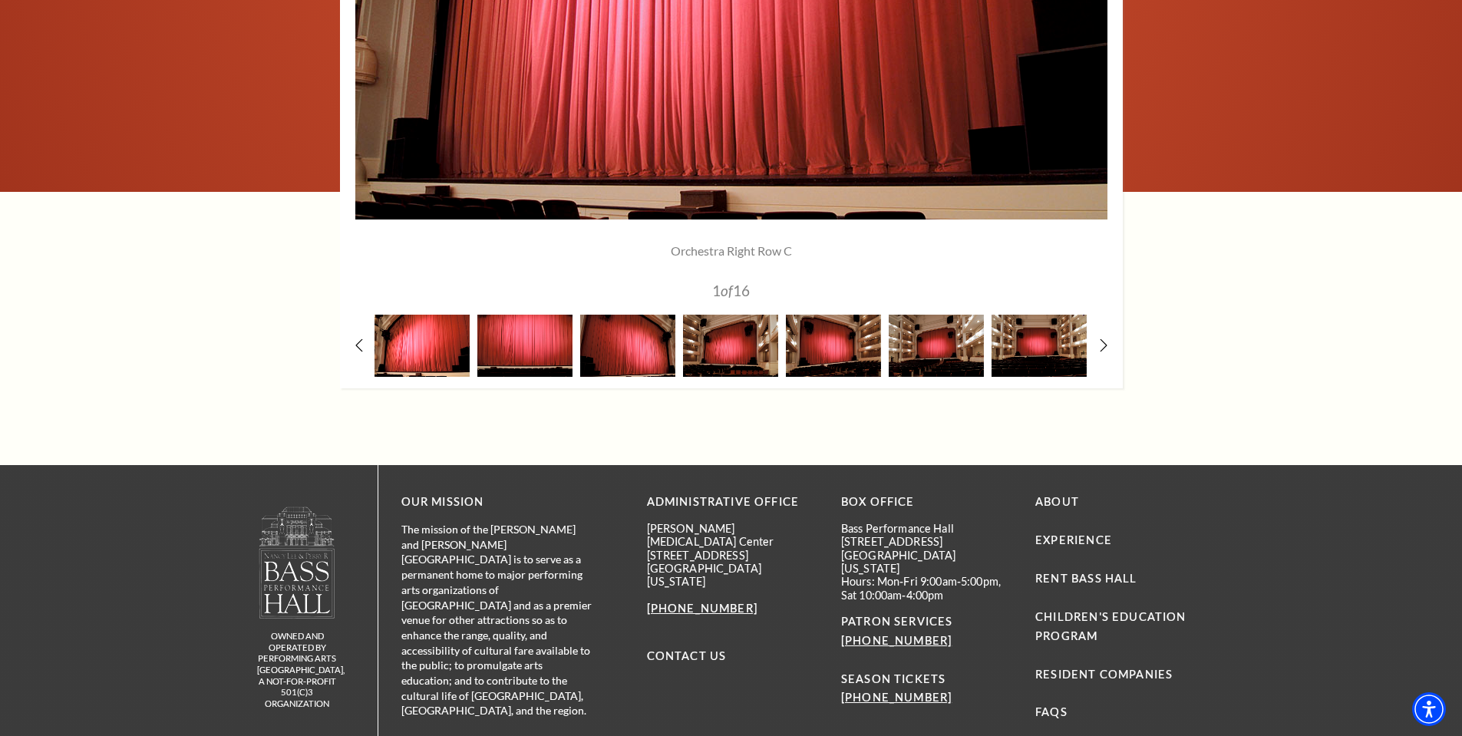
click at [418, 354] on img at bounding box center [422, 346] width 95 height 62
click at [544, 349] on img at bounding box center [525, 346] width 95 height 62
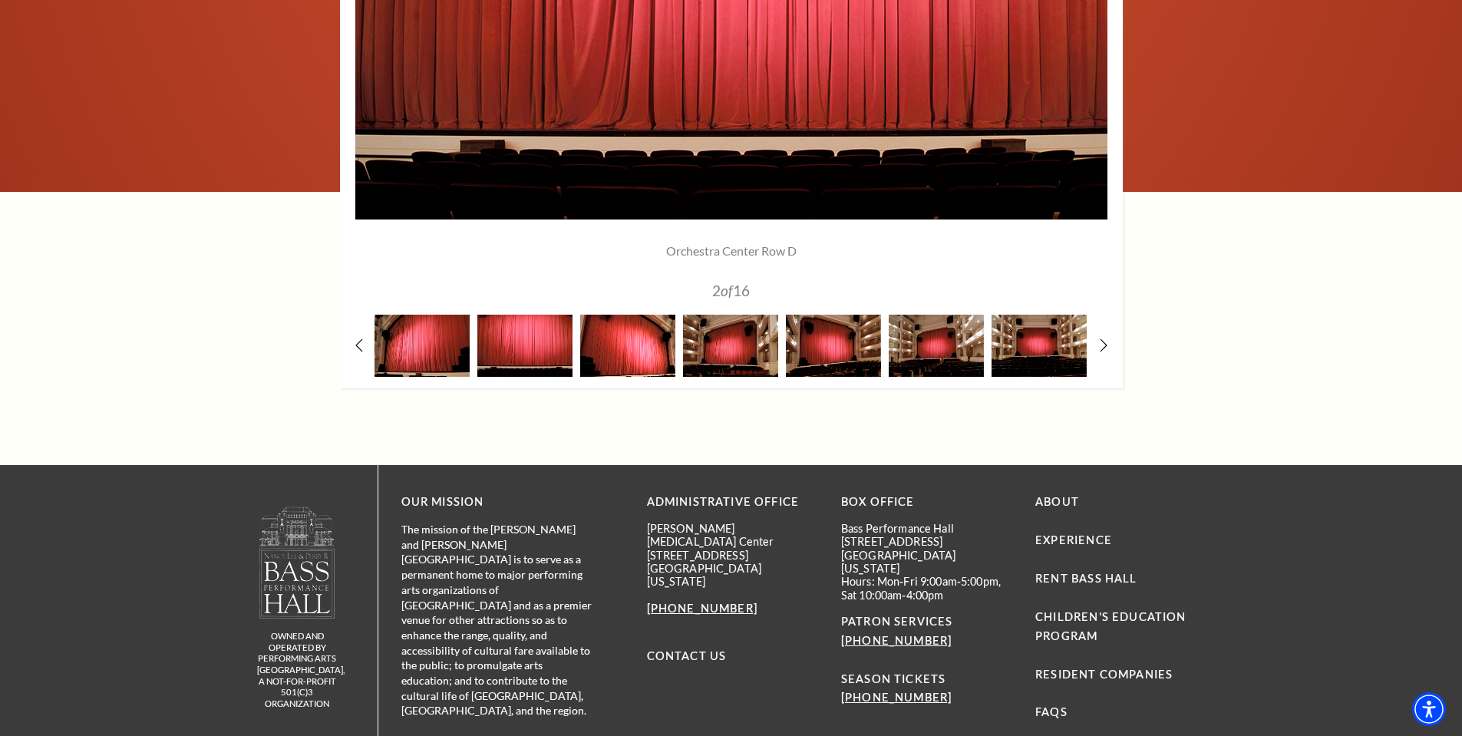
click at [627, 349] on img at bounding box center [627, 346] width 95 height 62
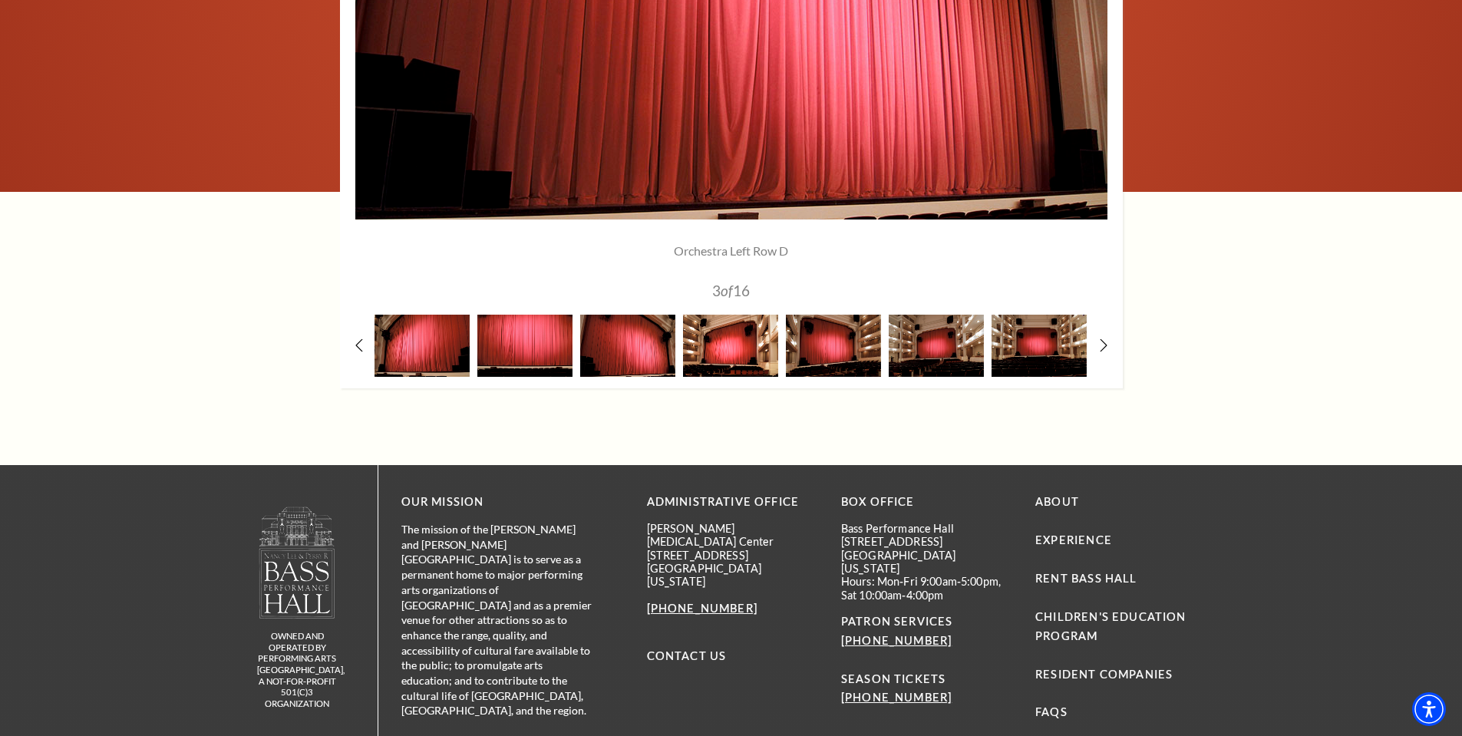
click at [730, 356] on img at bounding box center [730, 346] width 95 height 62
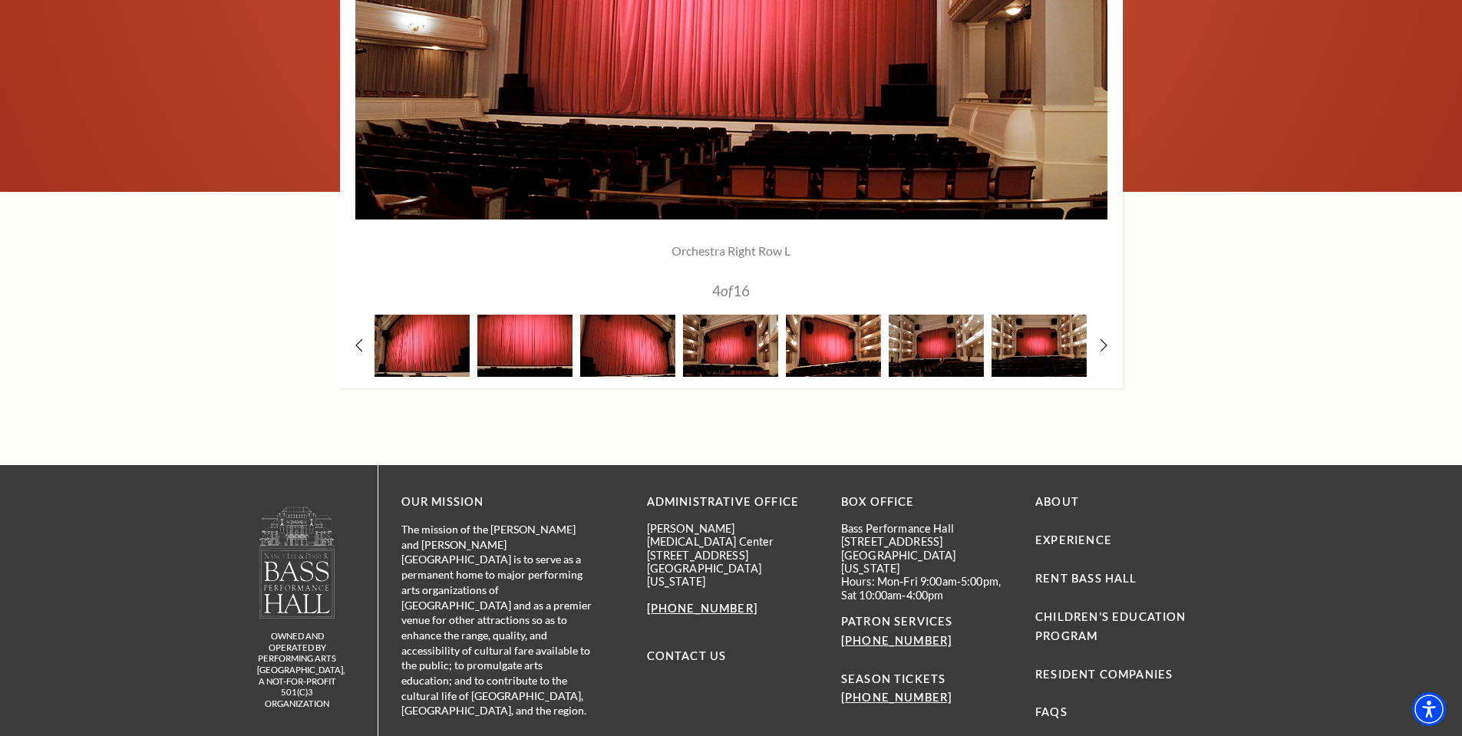
click at [821, 355] on img at bounding box center [833, 346] width 95 height 62
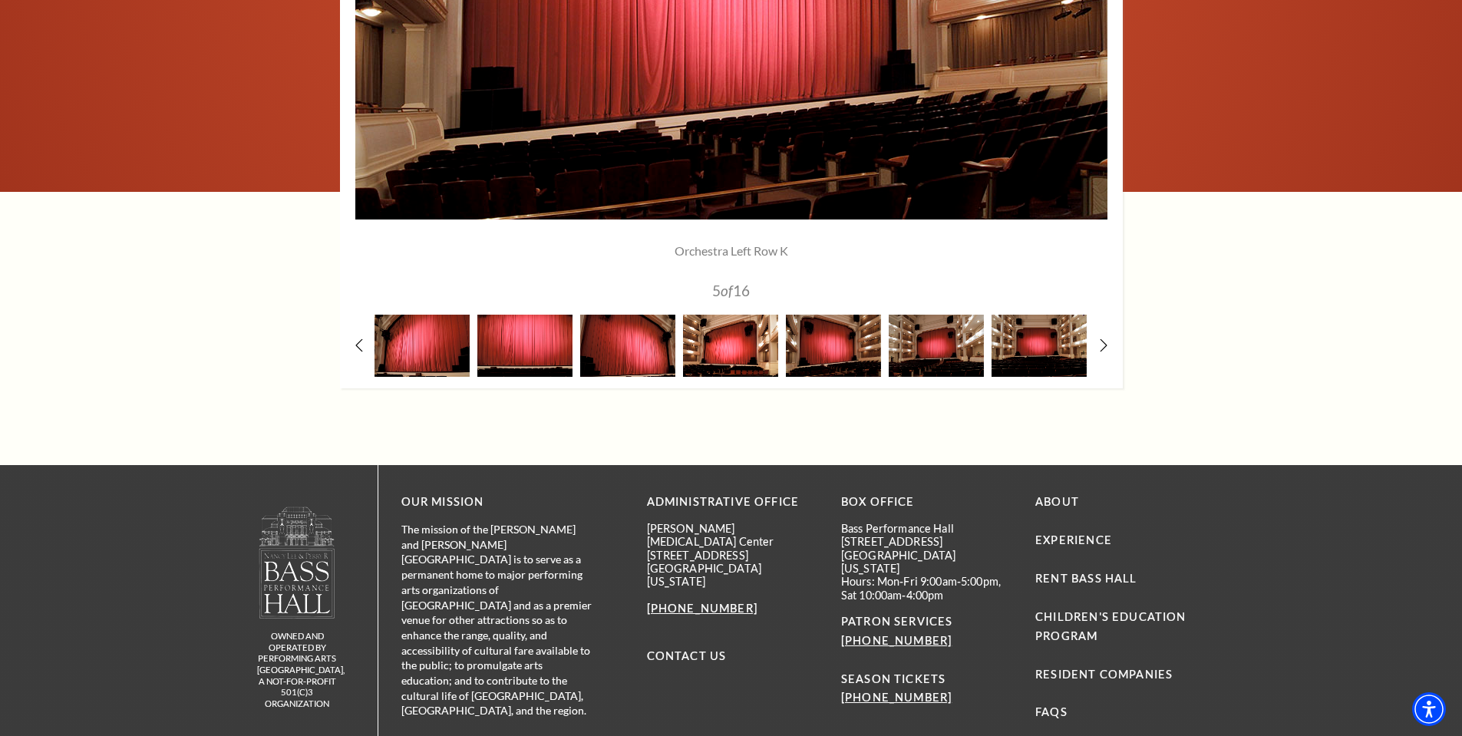
click at [762, 347] on img at bounding box center [730, 346] width 95 height 62
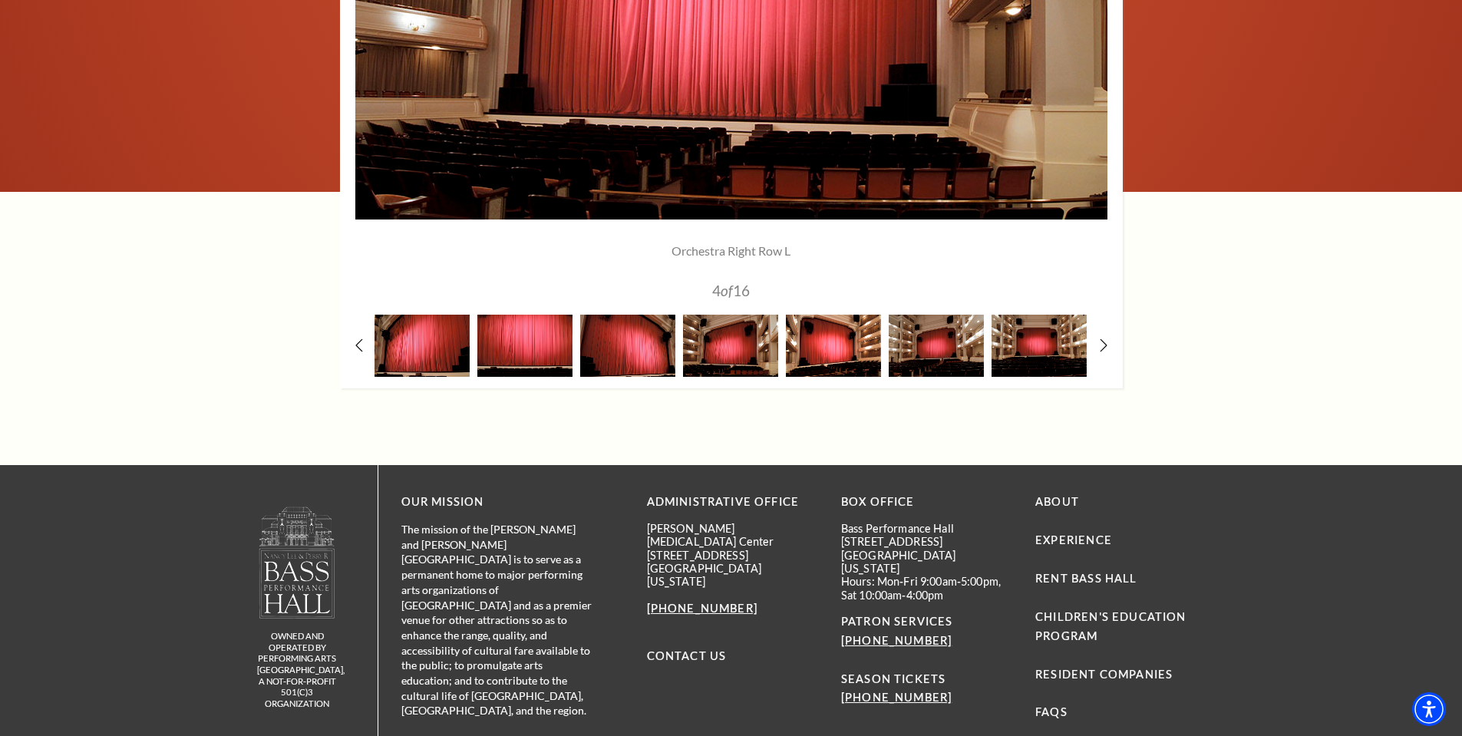
click at [801, 347] on img at bounding box center [833, 346] width 95 height 62
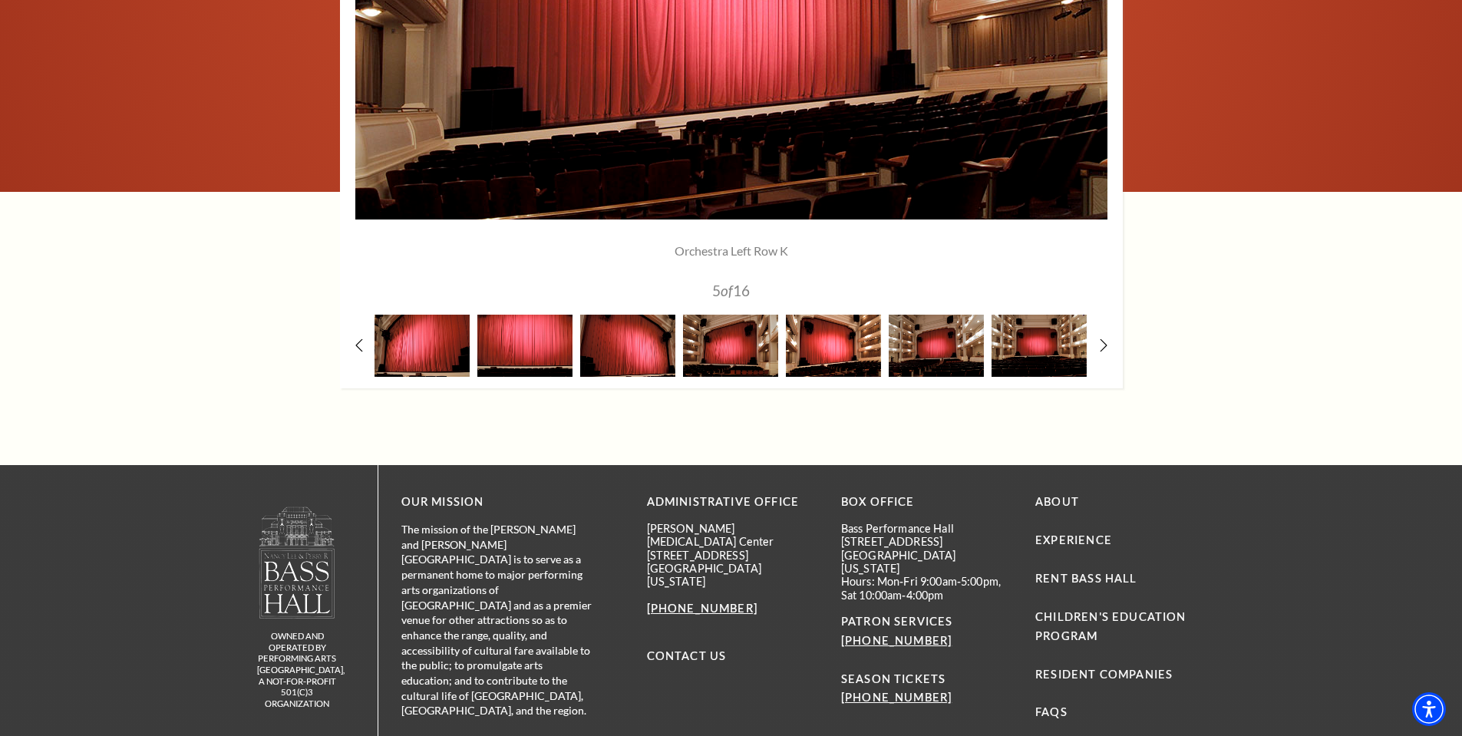
click at [877, 349] on img at bounding box center [833, 346] width 95 height 62
click at [931, 352] on img at bounding box center [936, 346] width 95 height 62
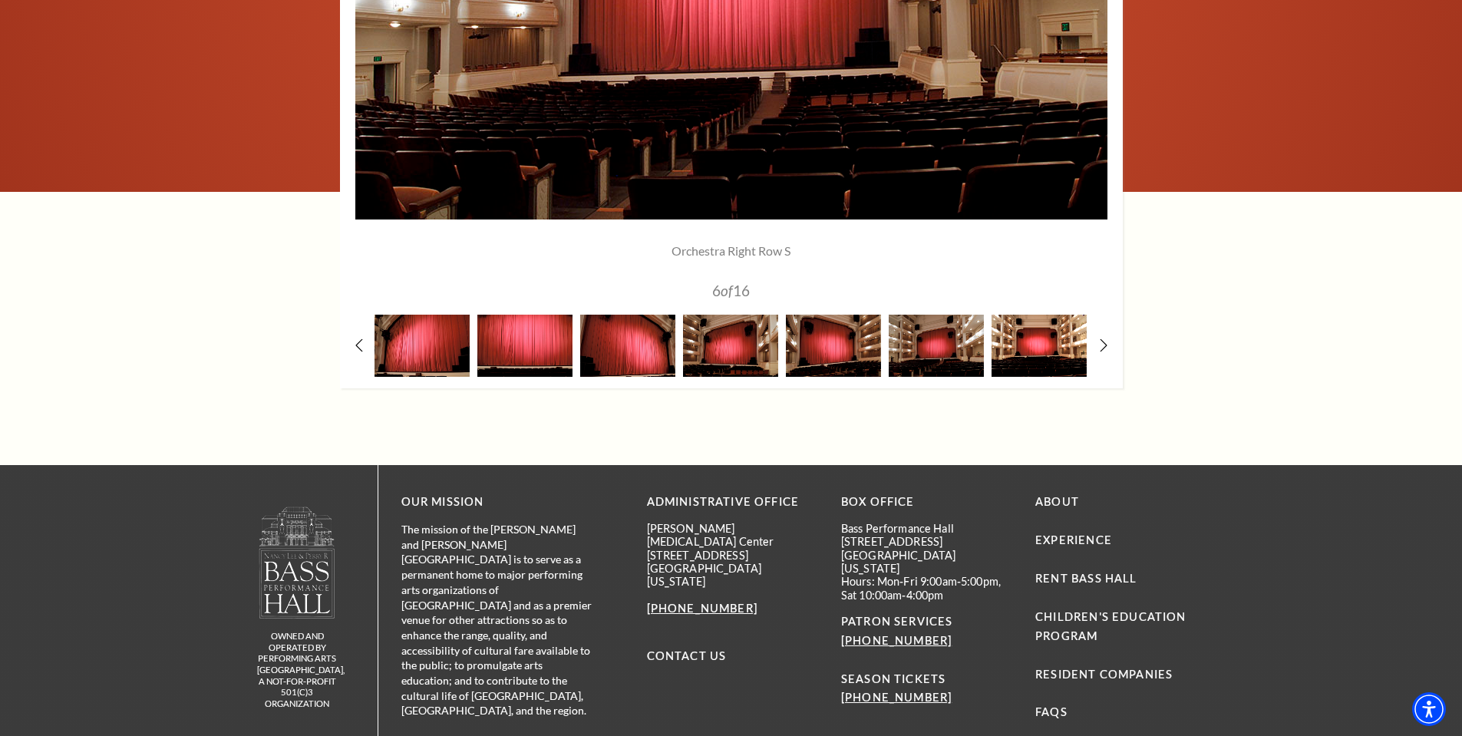
click at [1006, 351] on img at bounding box center [1039, 346] width 95 height 62
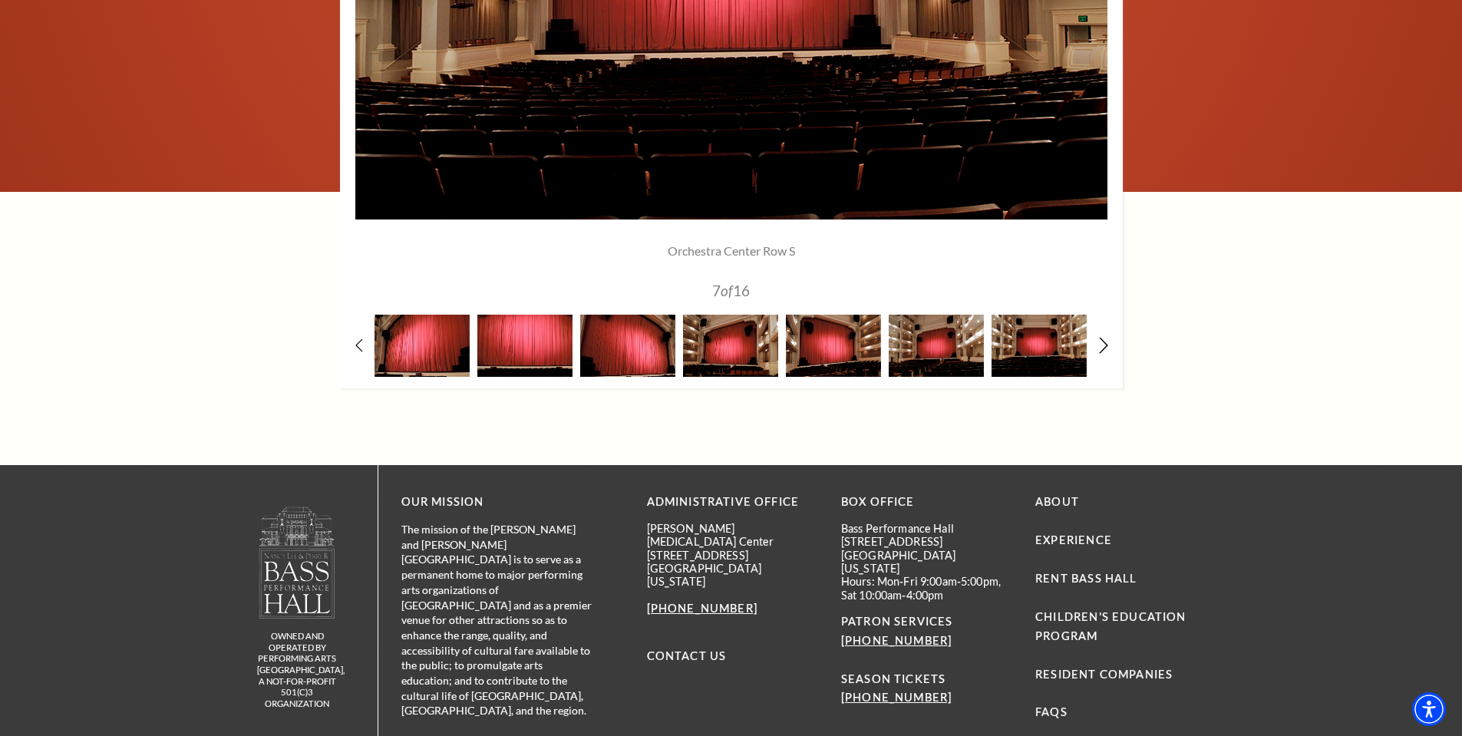
click at [1104, 341] on icon at bounding box center [1104, 345] width 10 height 16
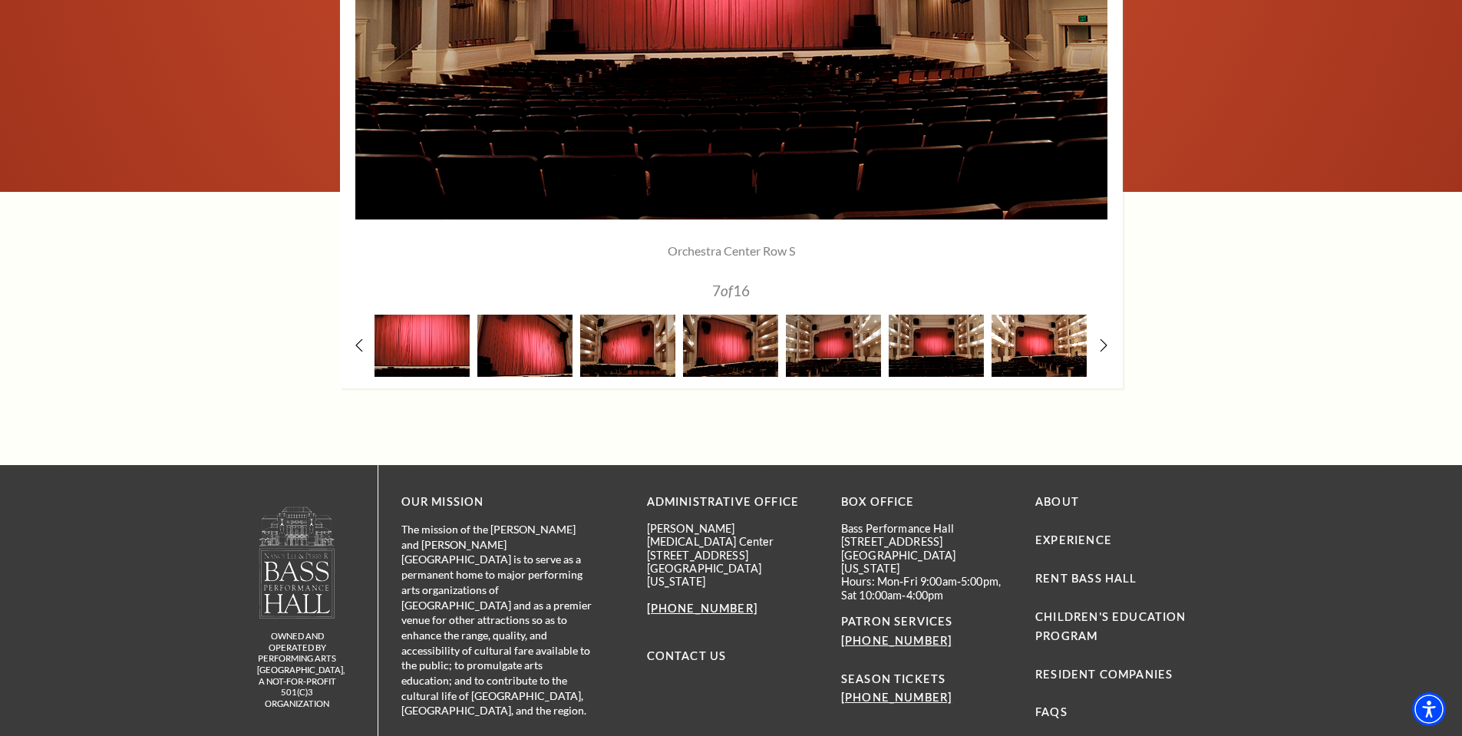
click at [1029, 341] on img at bounding box center [1039, 346] width 95 height 62
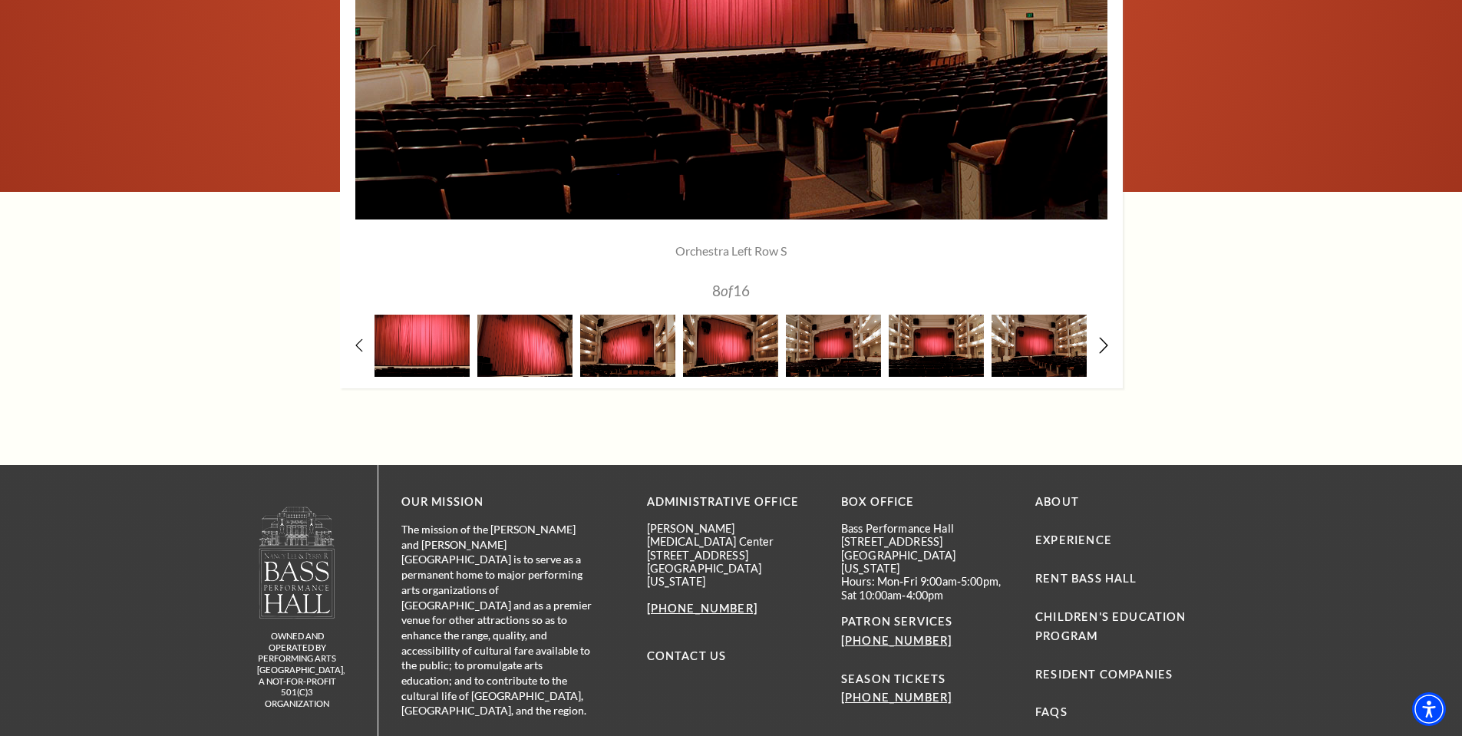
click at [1102, 348] on icon at bounding box center [1104, 345] width 10 height 16
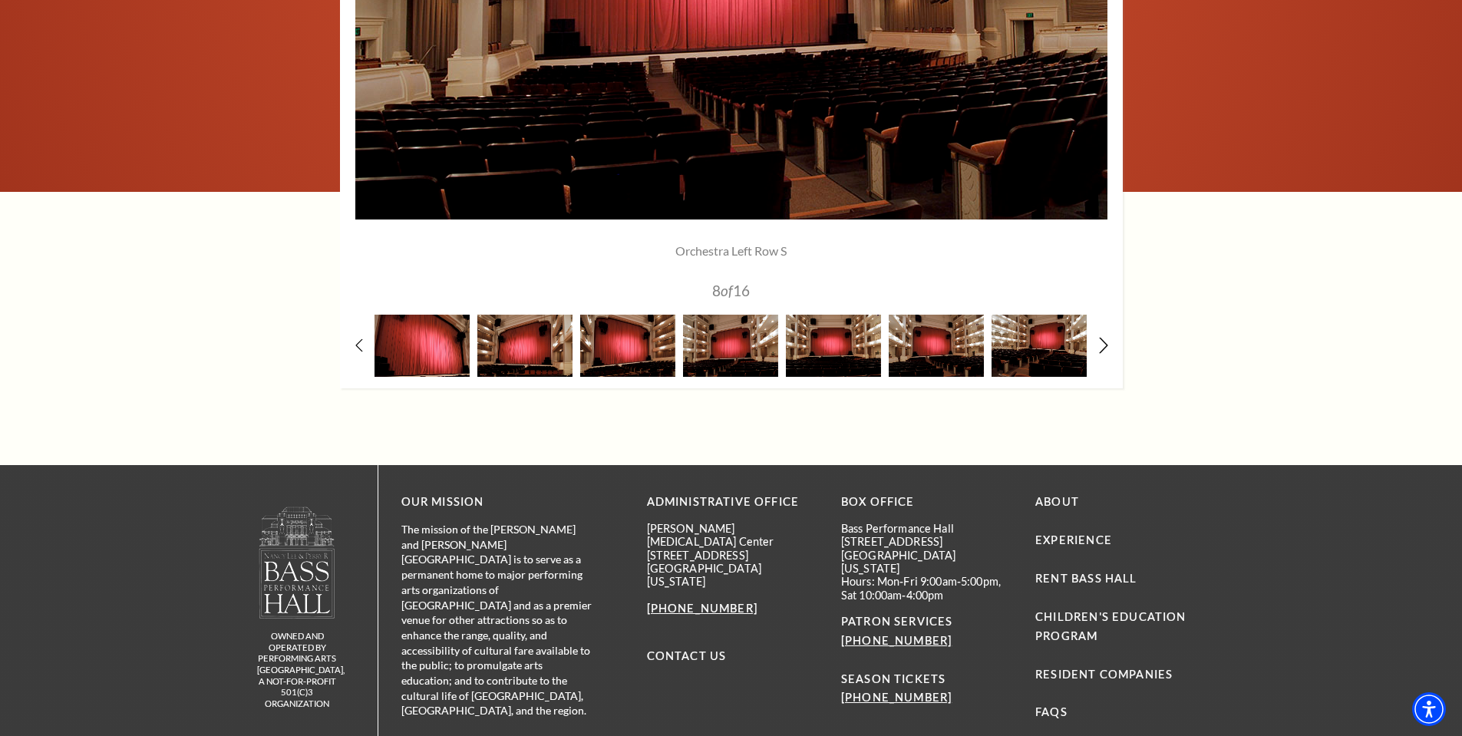
click at [1102, 348] on icon at bounding box center [1104, 345] width 10 height 16
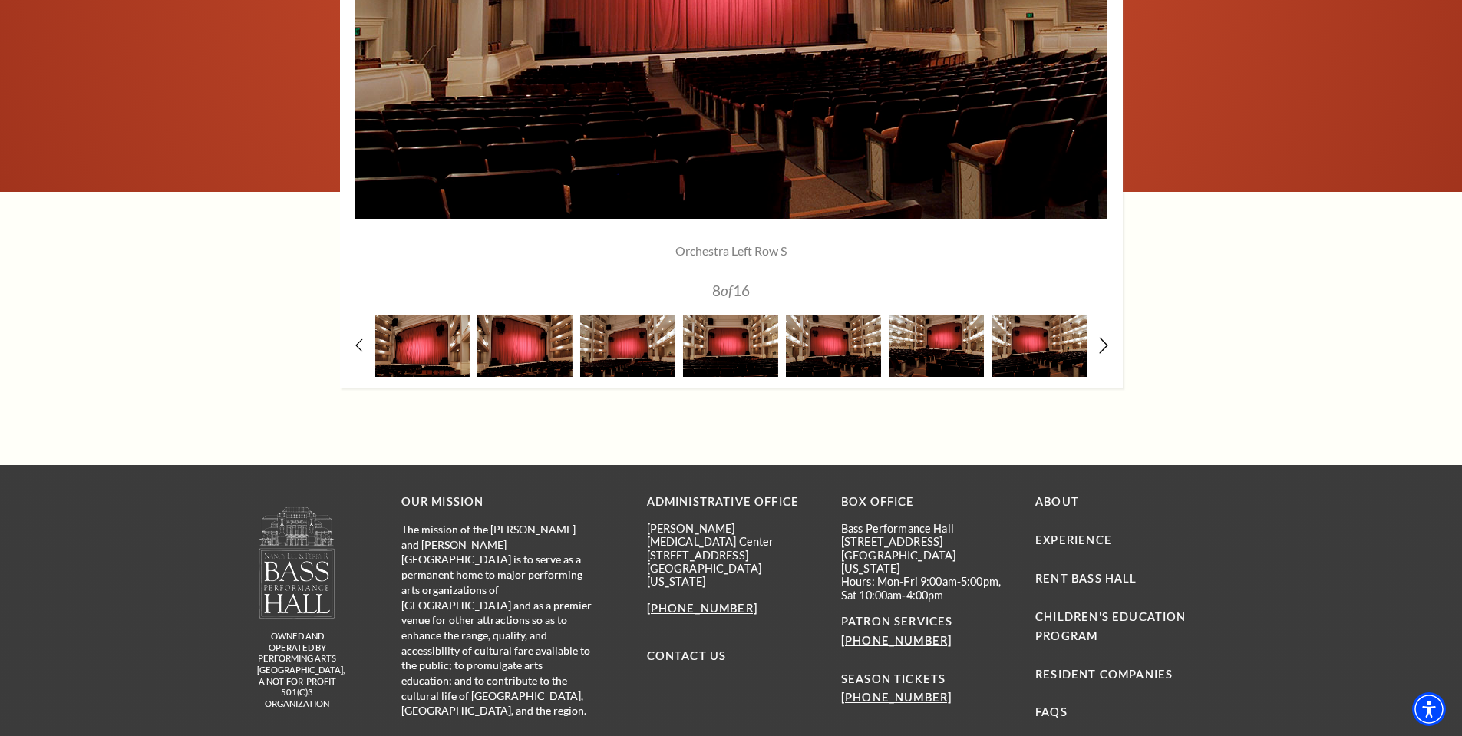
click at [1103, 348] on icon at bounding box center [1104, 345] width 10 height 16
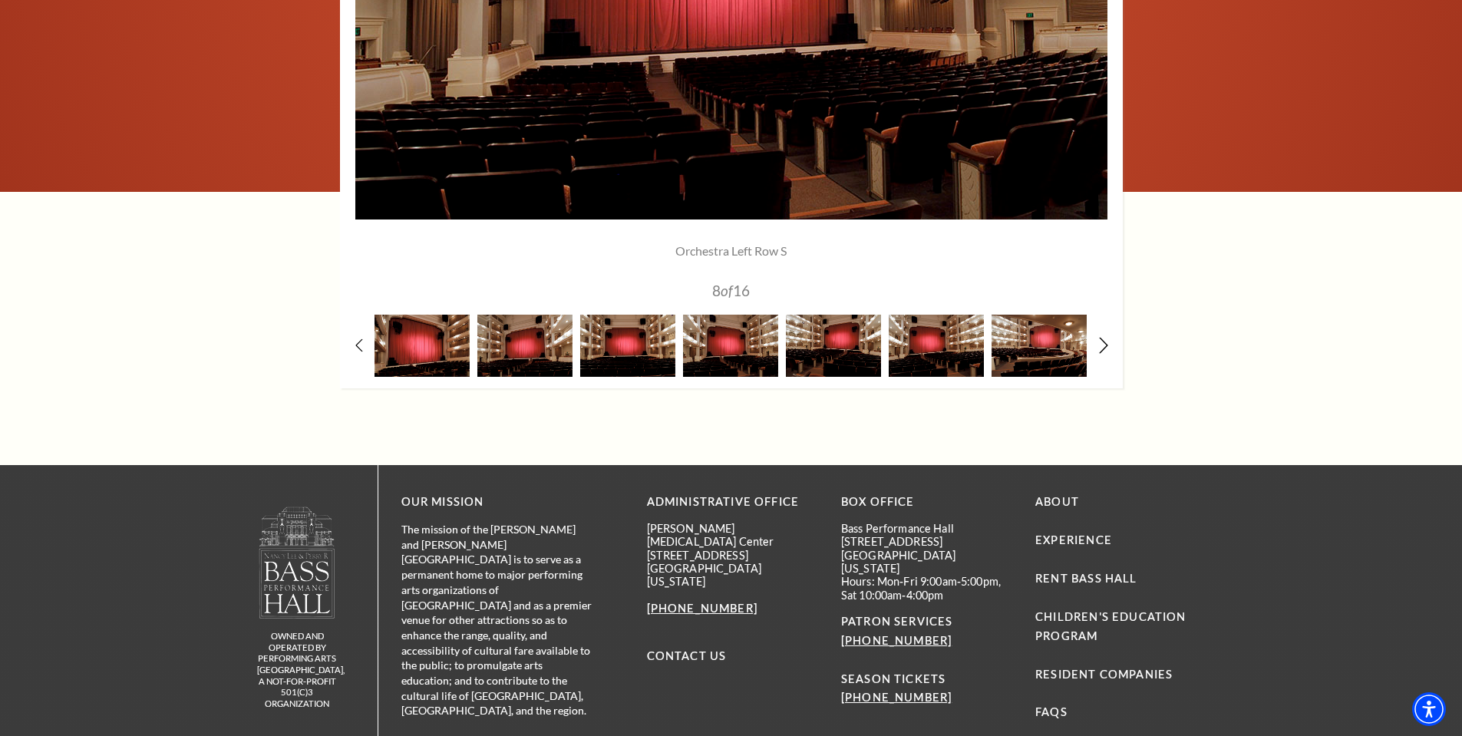
click at [1103, 348] on icon at bounding box center [1104, 345] width 10 height 16
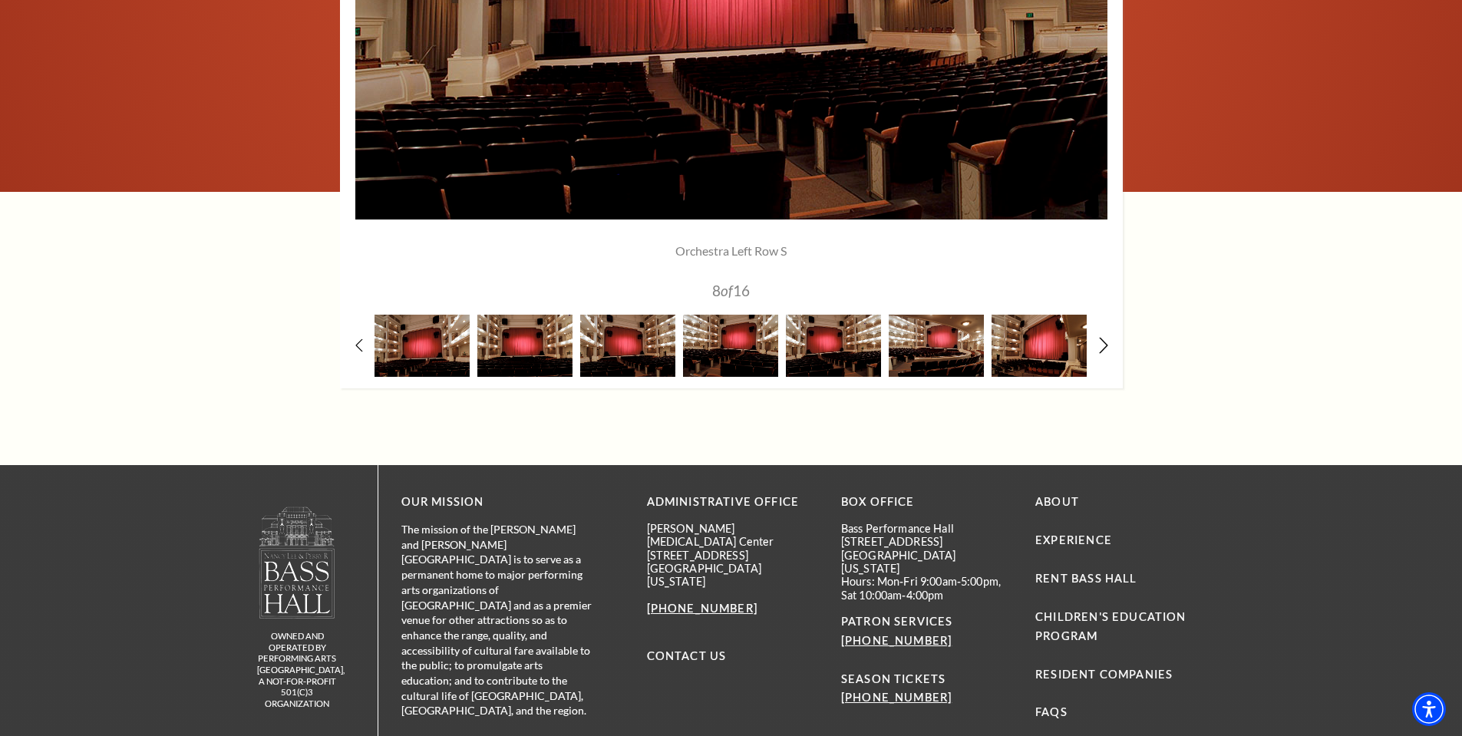
click at [1104, 348] on icon at bounding box center [1104, 345] width 10 height 16
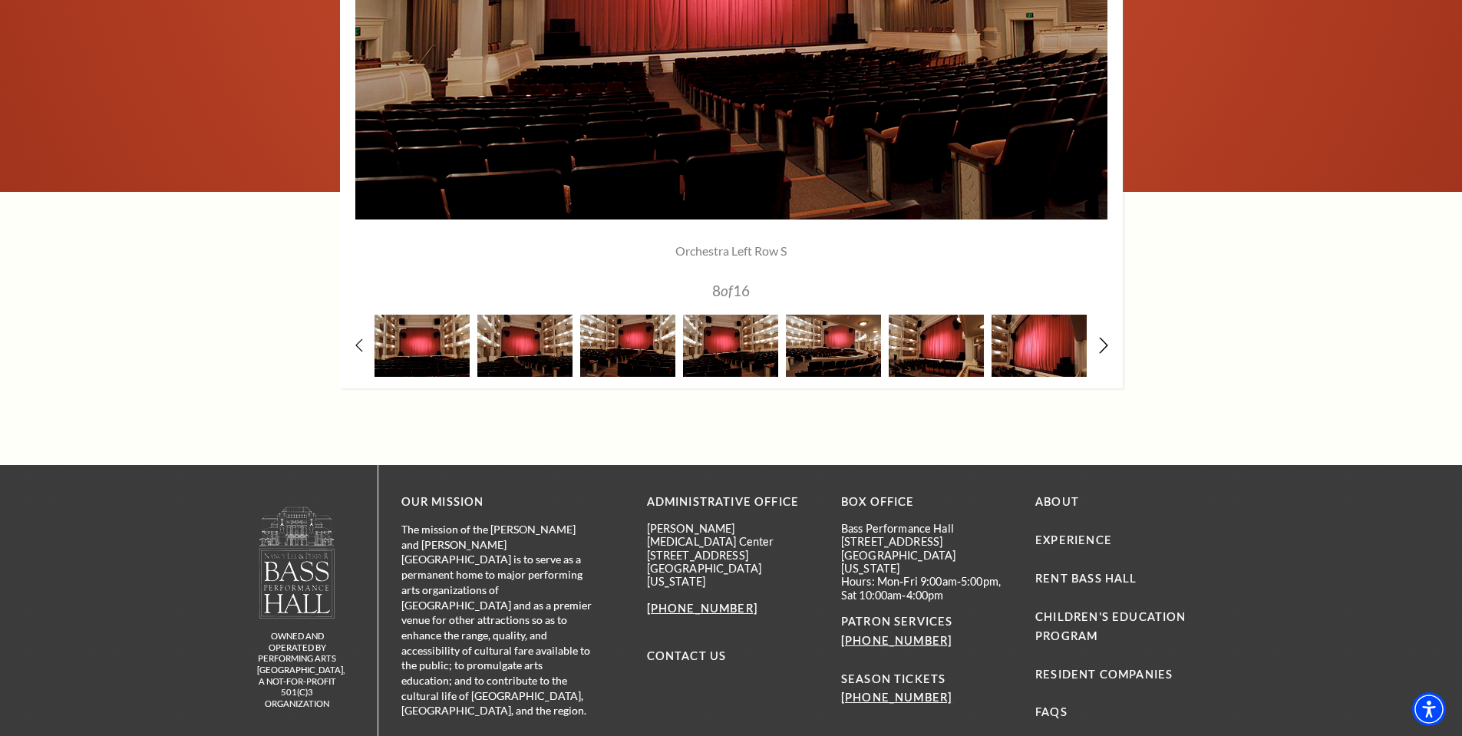
click at [1104, 348] on icon at bounding box center [1104, 345] width 10 height 16
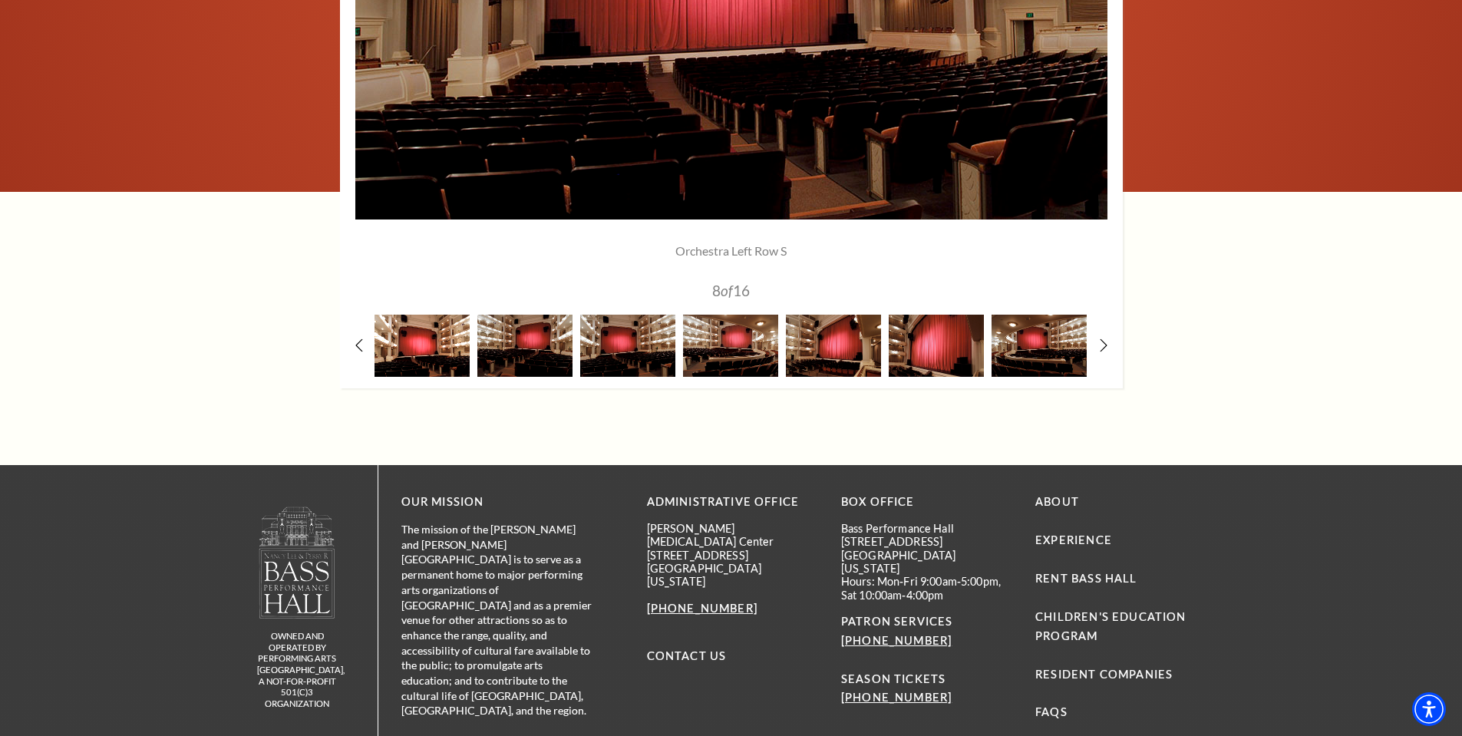
click at [431, 349] on img at bounding box center [422, 346] width 95 height 62
click at [524, 355] on img at bounding box center [525, 346] width 95 height 62
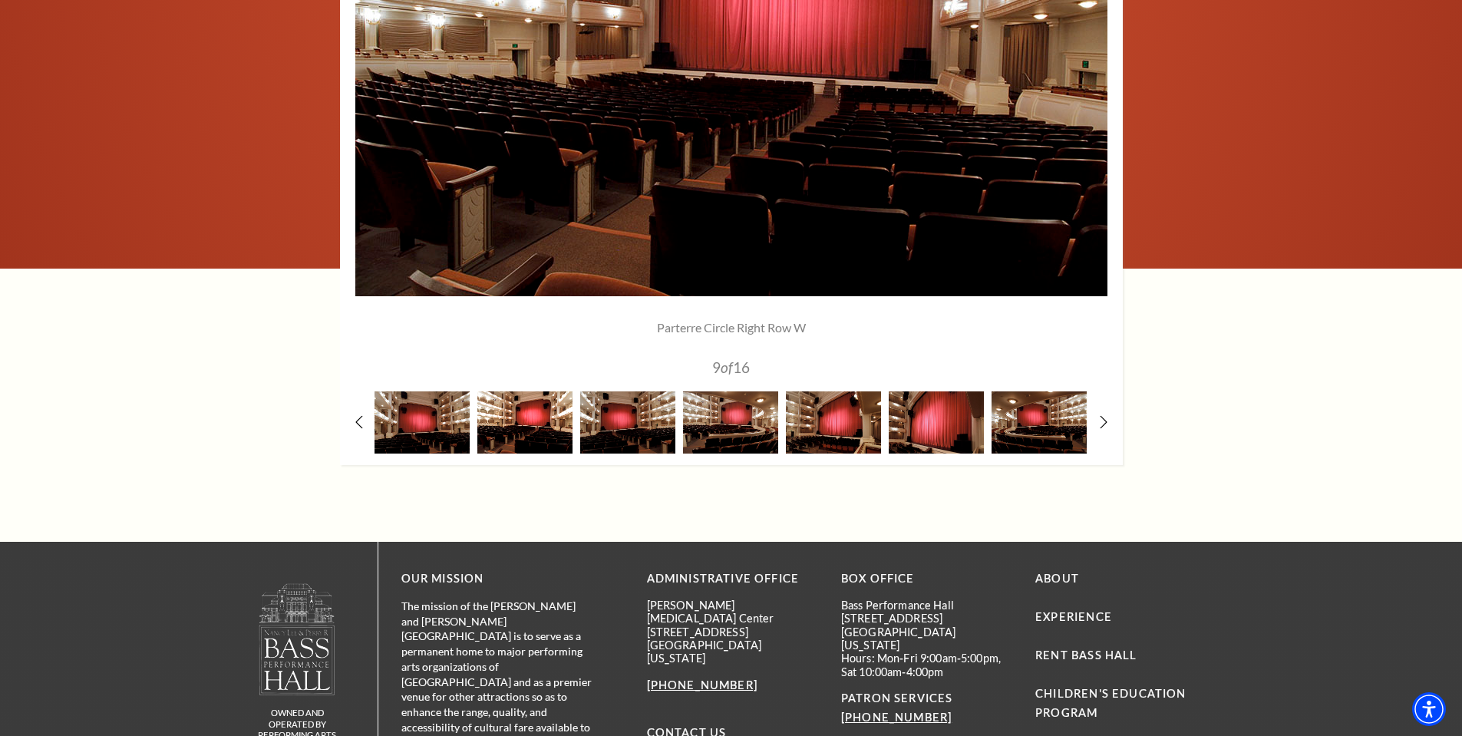
scroll to position [1228, 0]
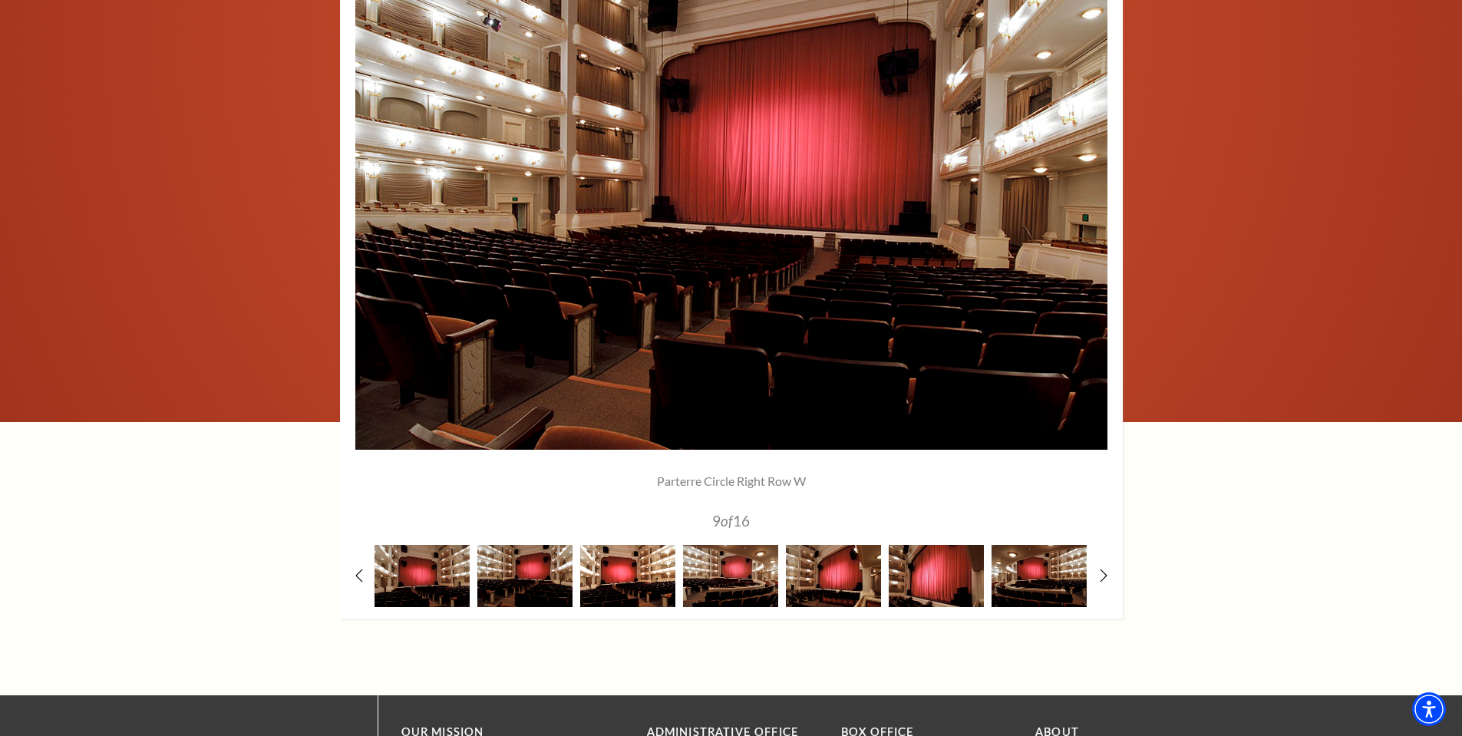
click at [610, 581] on img at bounding box center [627, 576] width 95 height 62
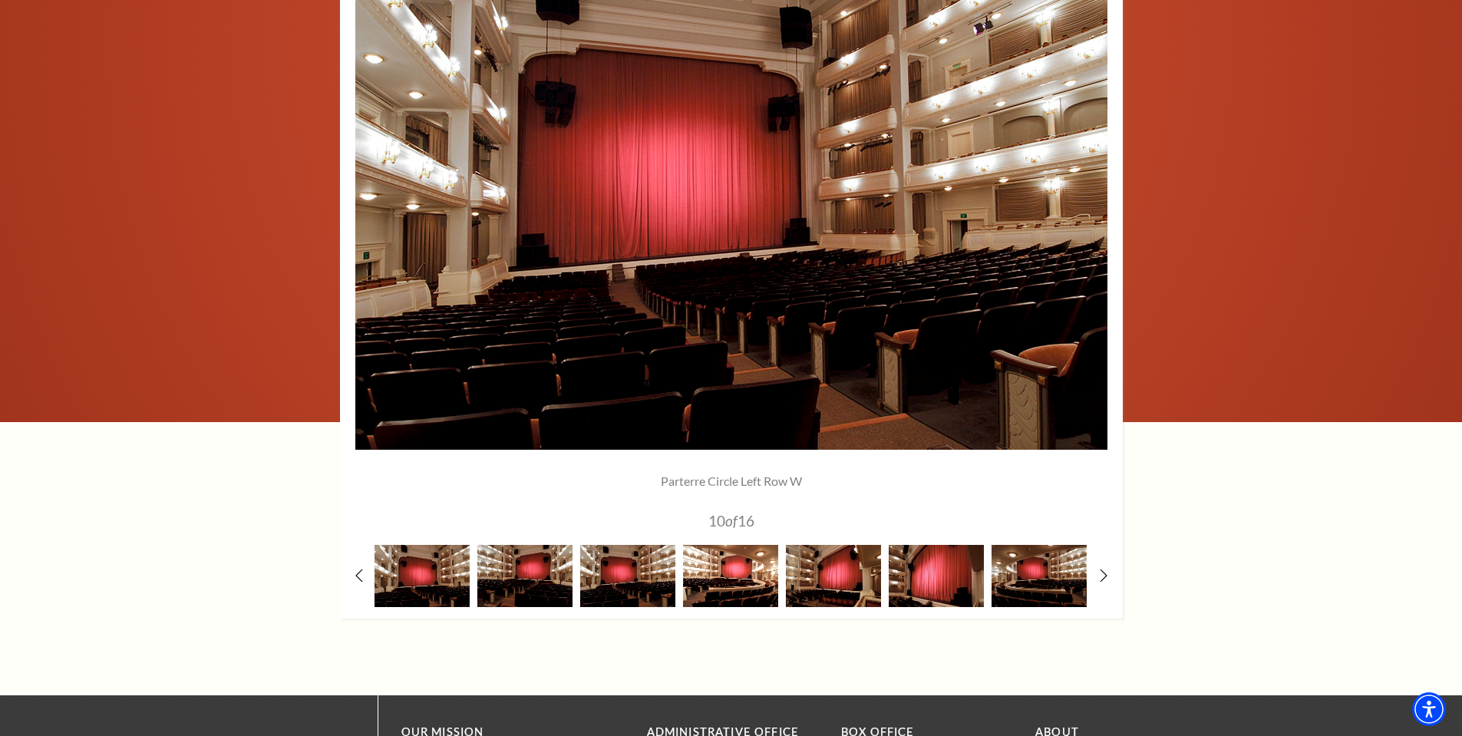
click at [738, 580] on img at bounding box center [730, 576] width 95 height 62
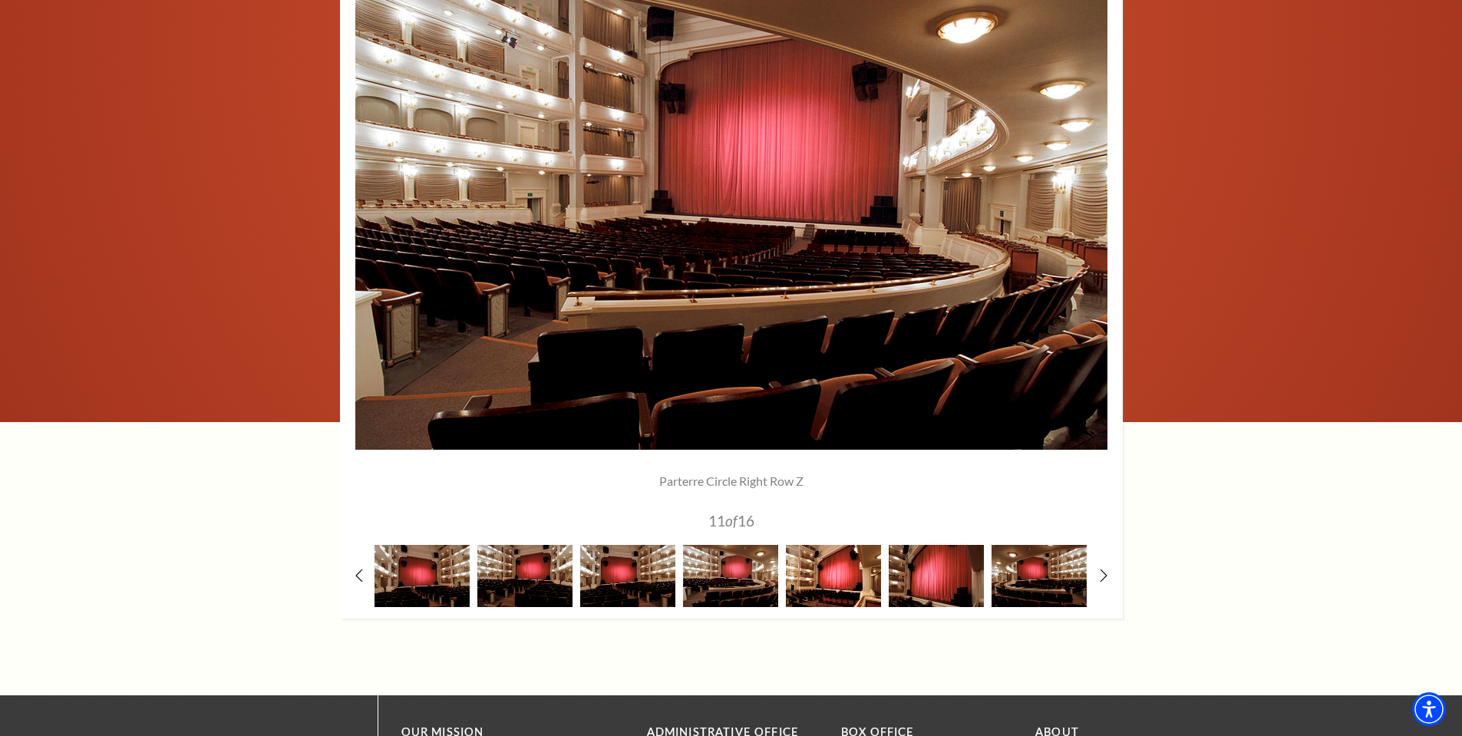
click at [836, 577] on img at bounding box center [833, 576] width 95 height 62
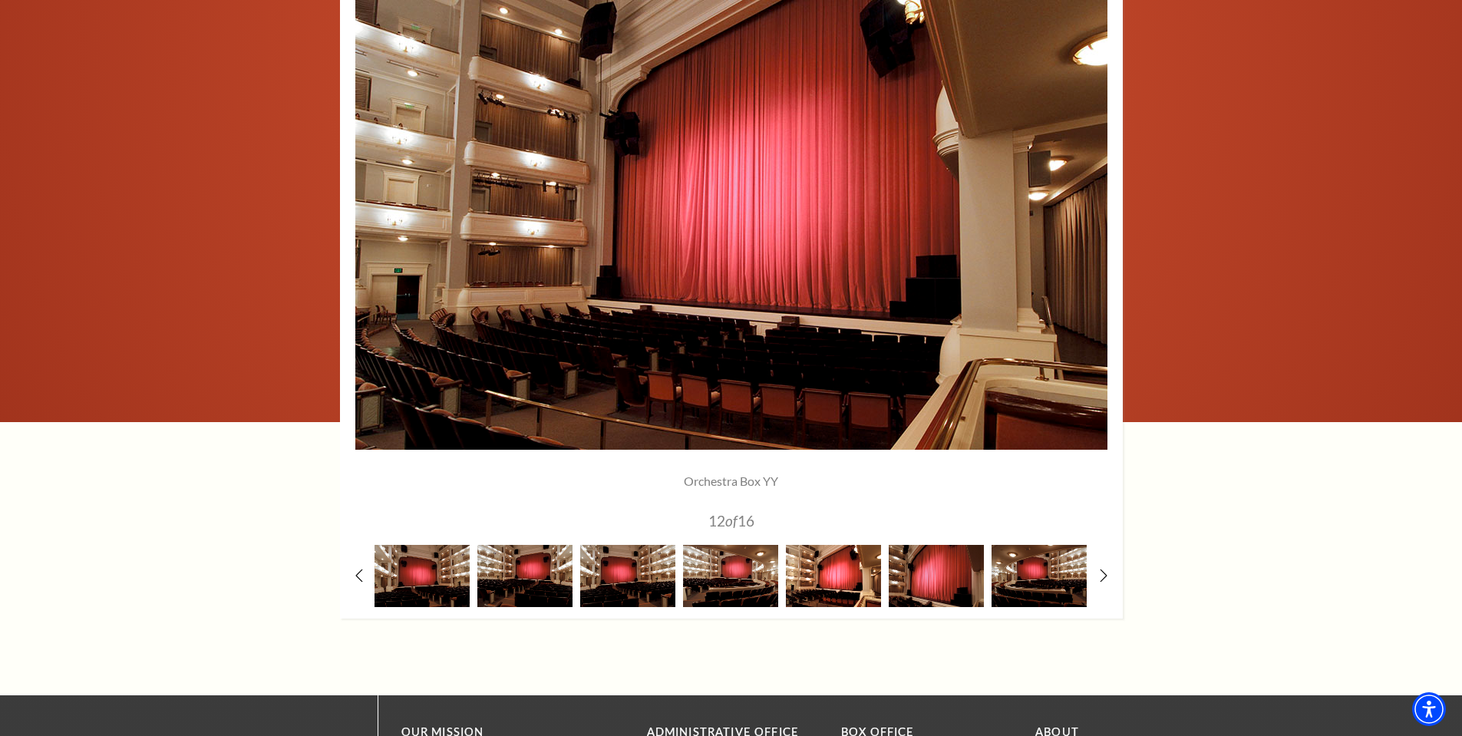
click at [836, 573] on img at bounding box center [833, 576] width 95 height 62
click at [917, 572] on img at bounding box center [936, 576] width 95 height 62
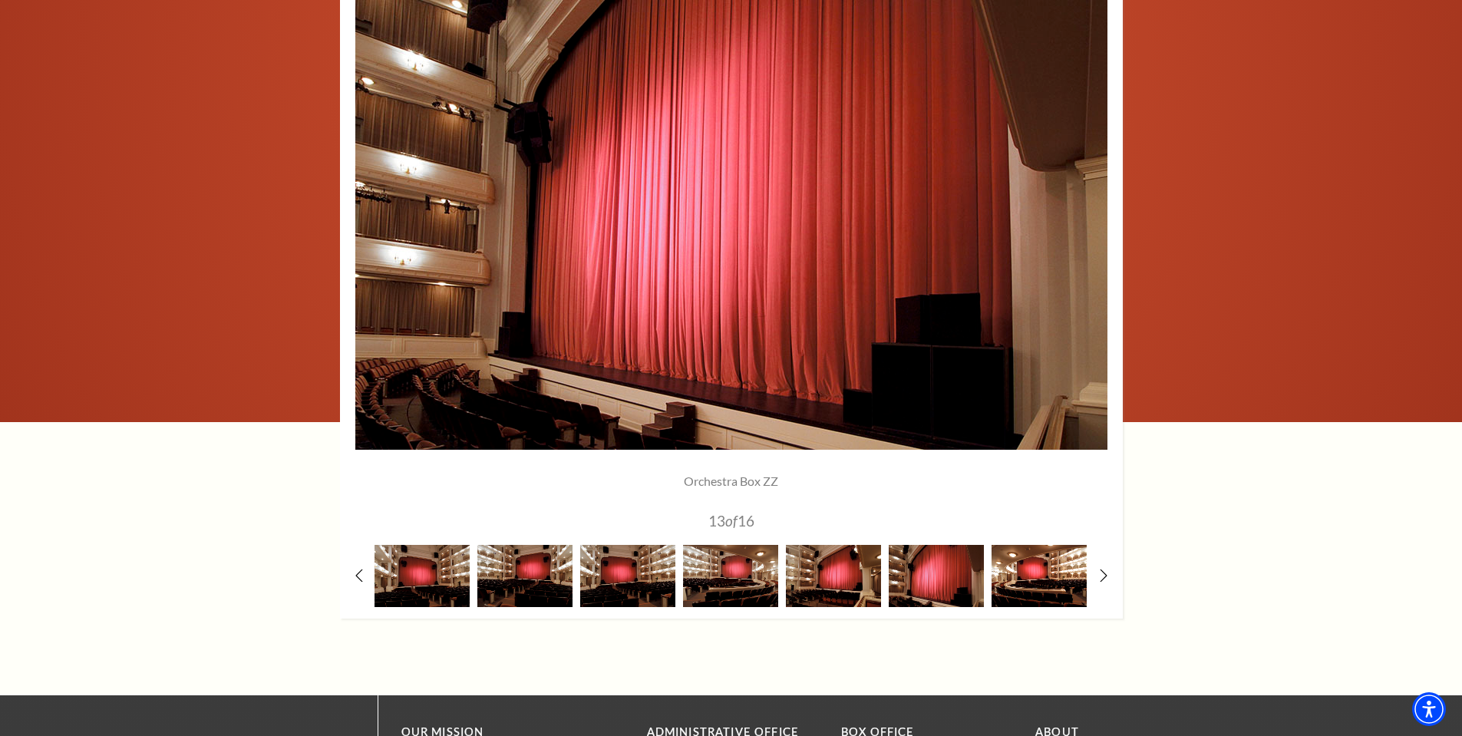
click at [1038, 567] on img at bounding box center [1039, 576] width 95 height 62
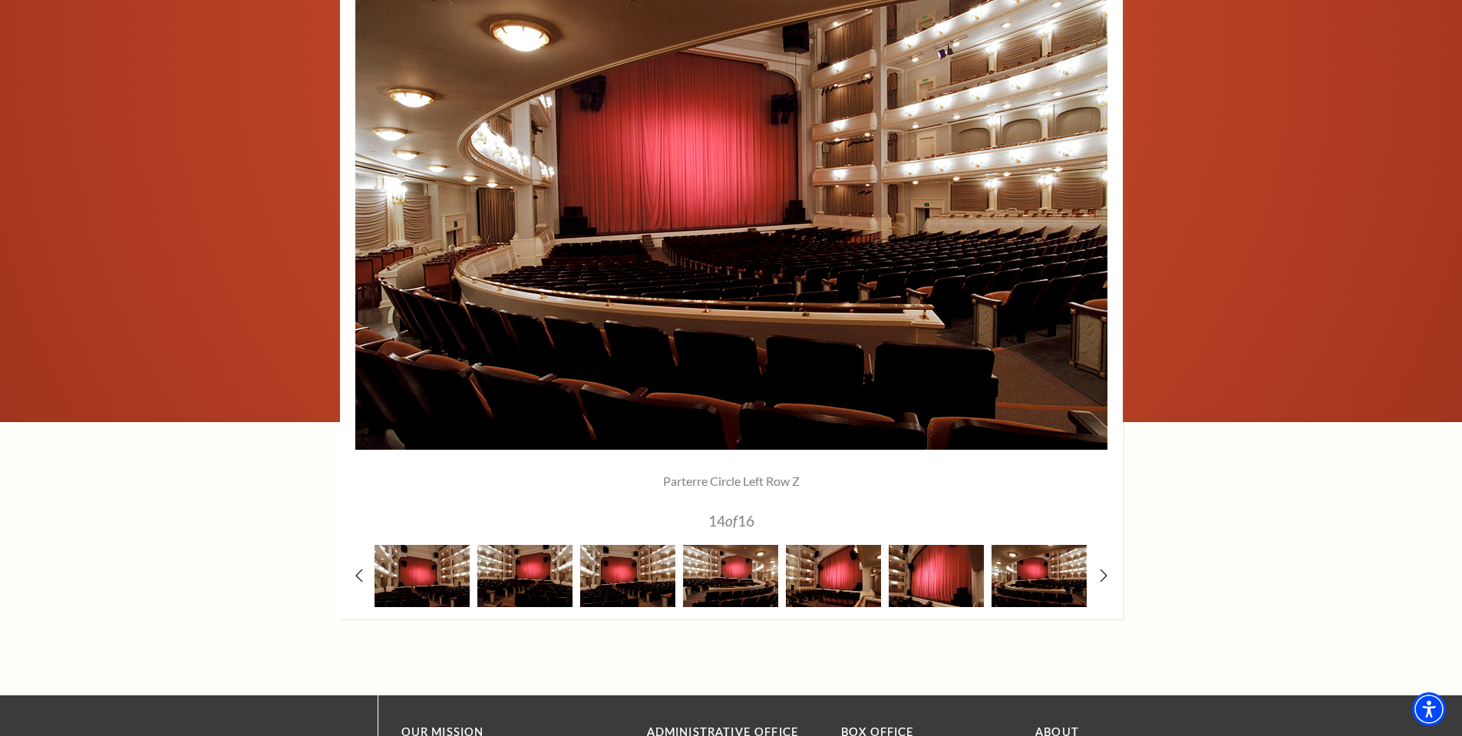
click at [1095, 564] on div at bounding box center [731, 280] width 783 height 677
click at [1106, 575] on use at bounding box center [1103, 575] width 8 height 16
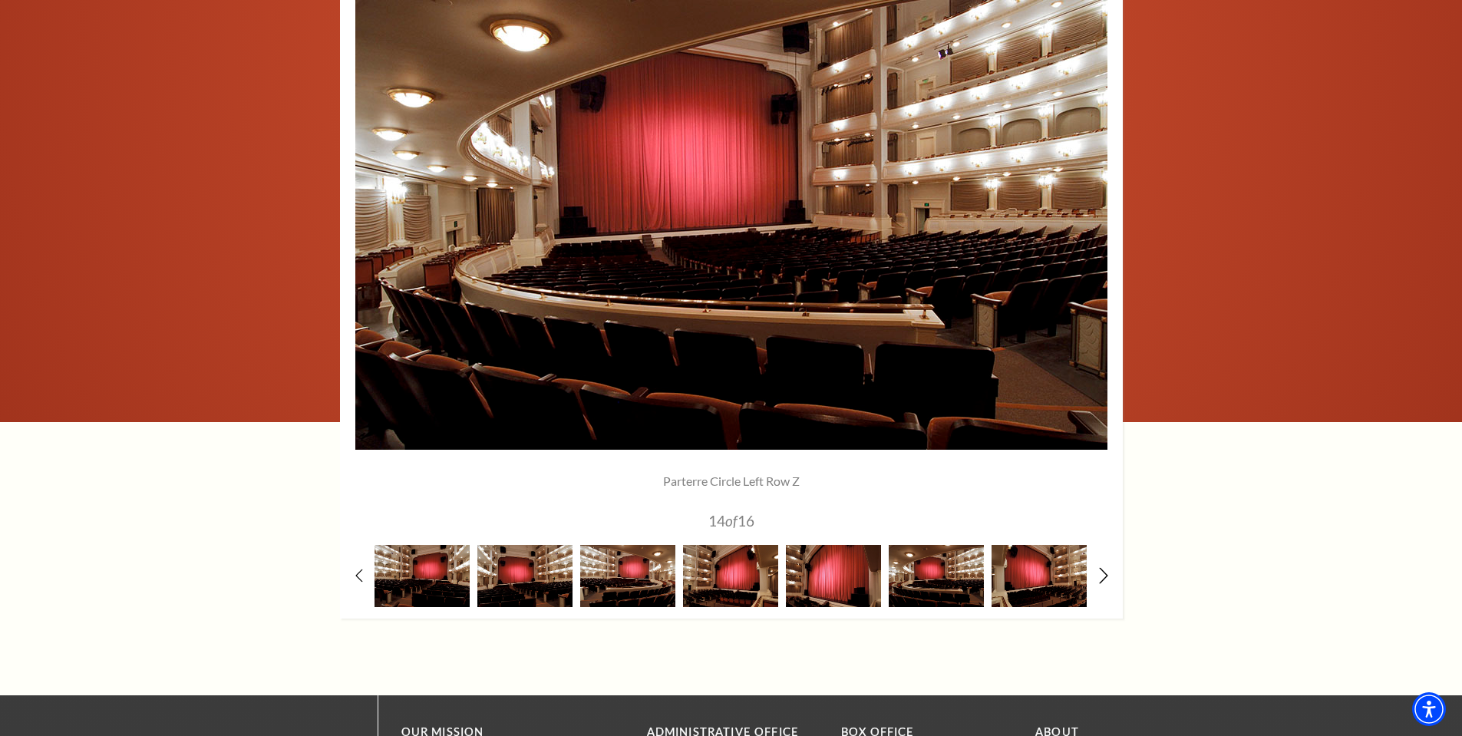
click at [1106, 575] on use at bounding box center [1103, 575] width 8 height 16
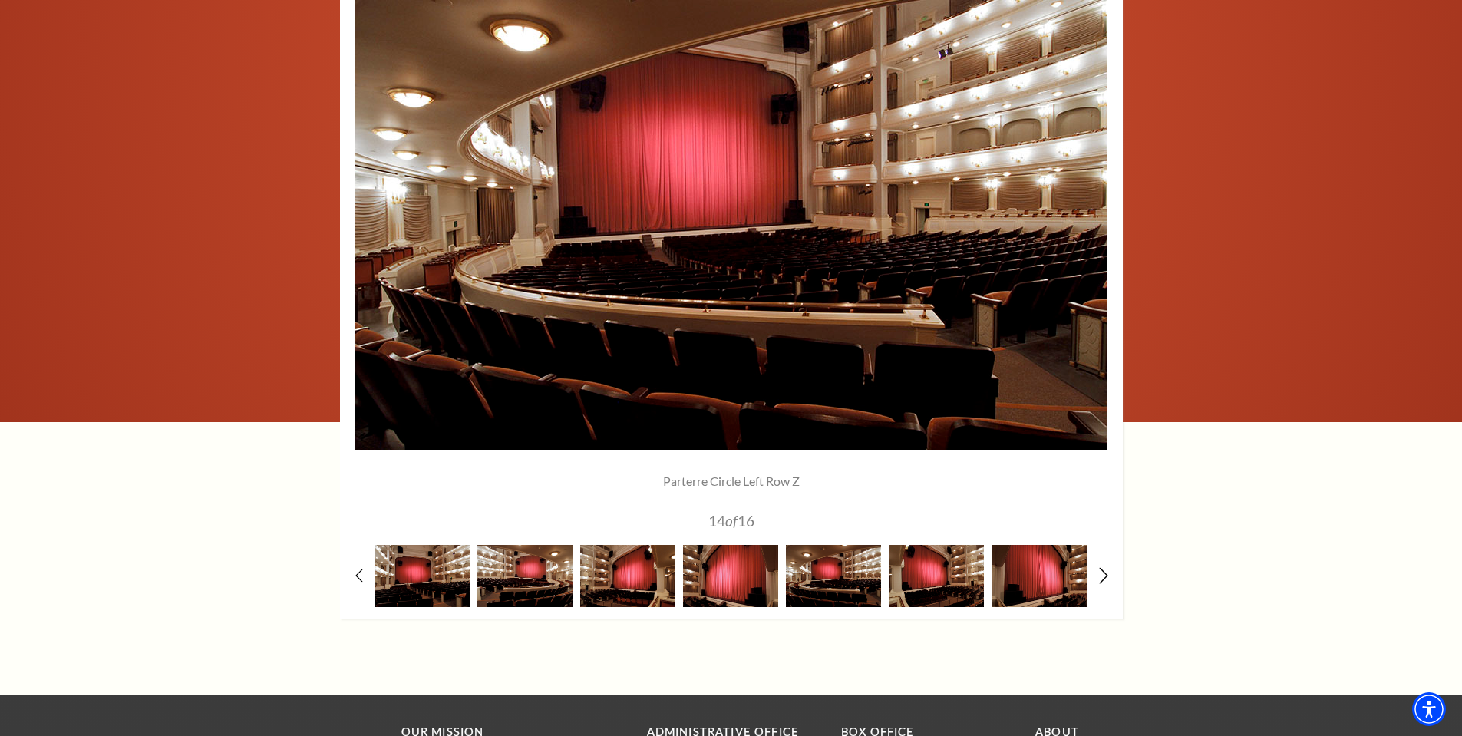
click at [1106, 575] on use at bounding box center [1103, 575] width 8 height 16
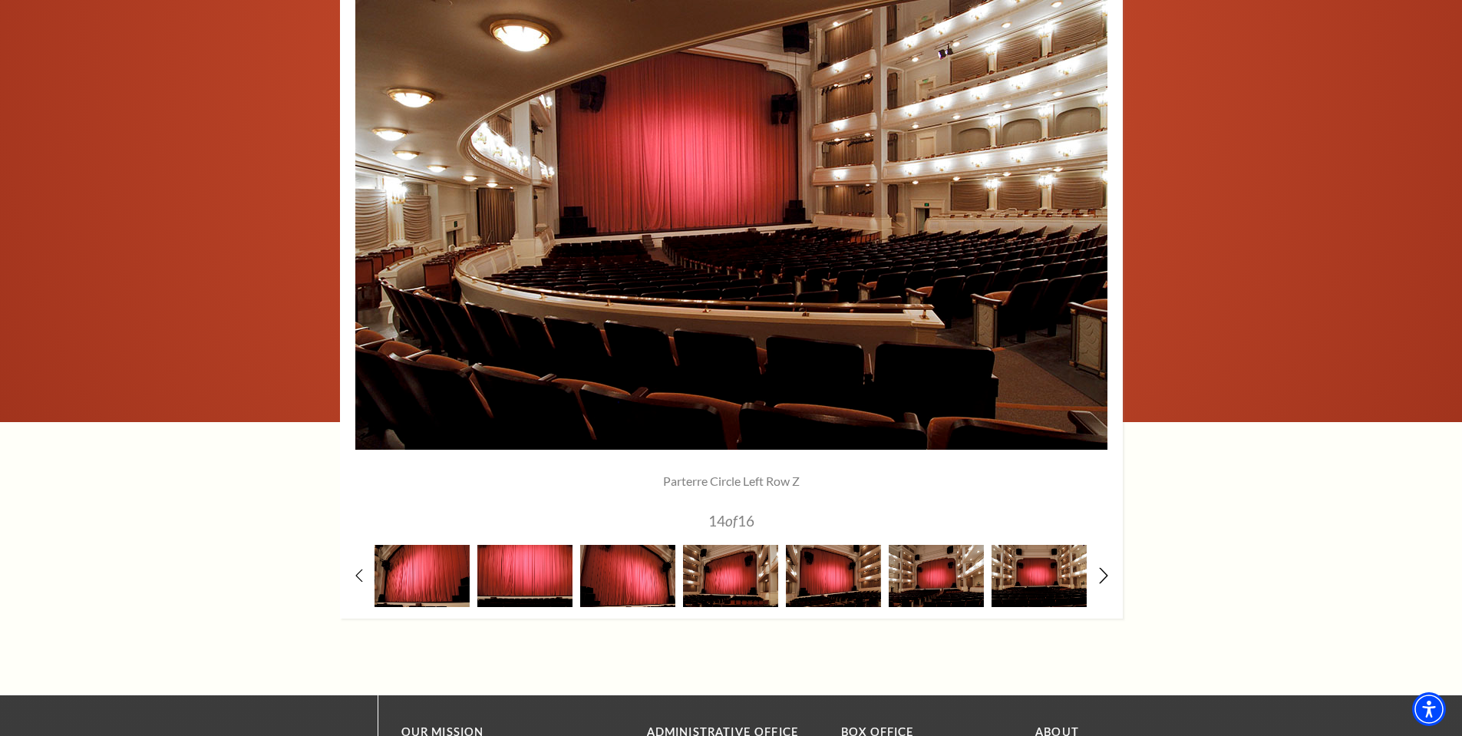
click at [1106, 575] on use at bounding box center [1103, 575] width 8 height 16
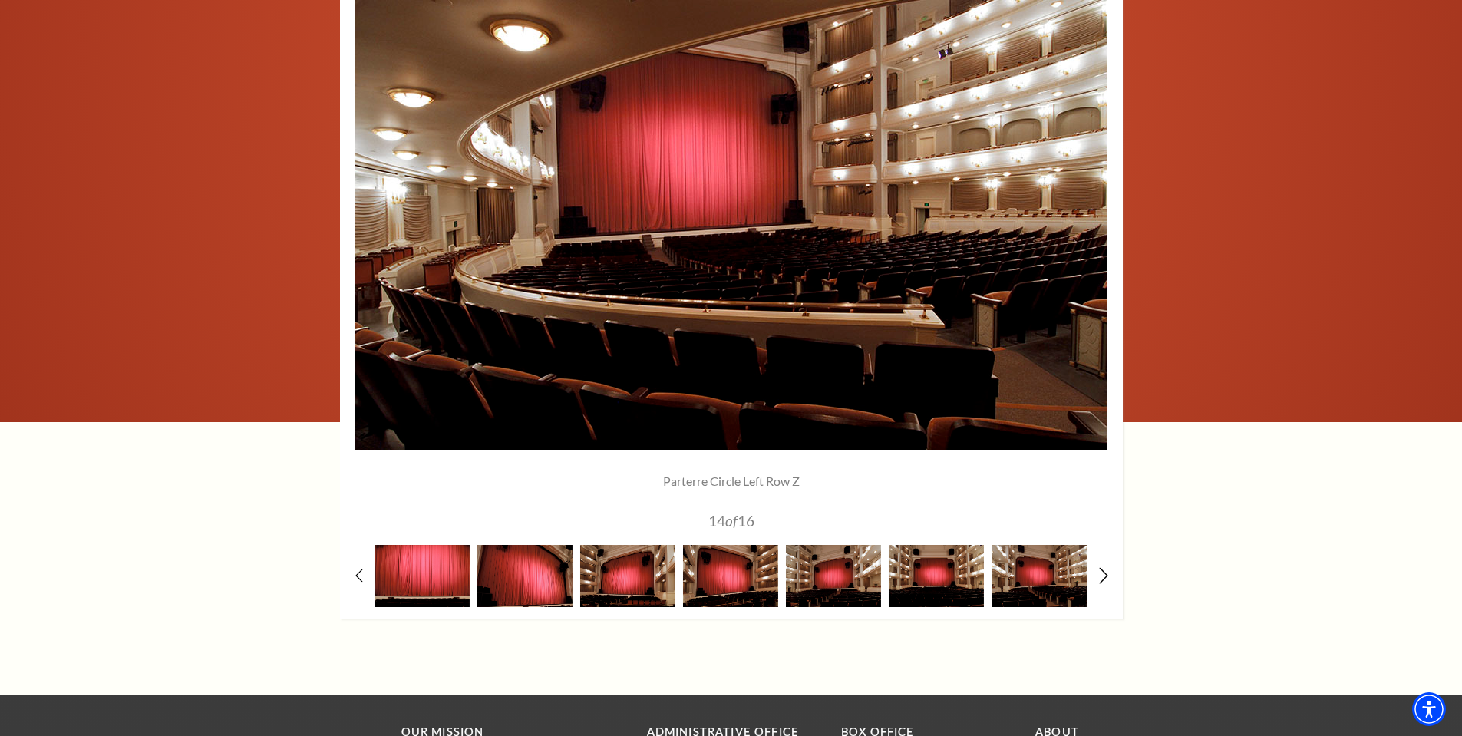
click at [1106, 575] on use at bounding box center [1103, 575] width 8 height 16
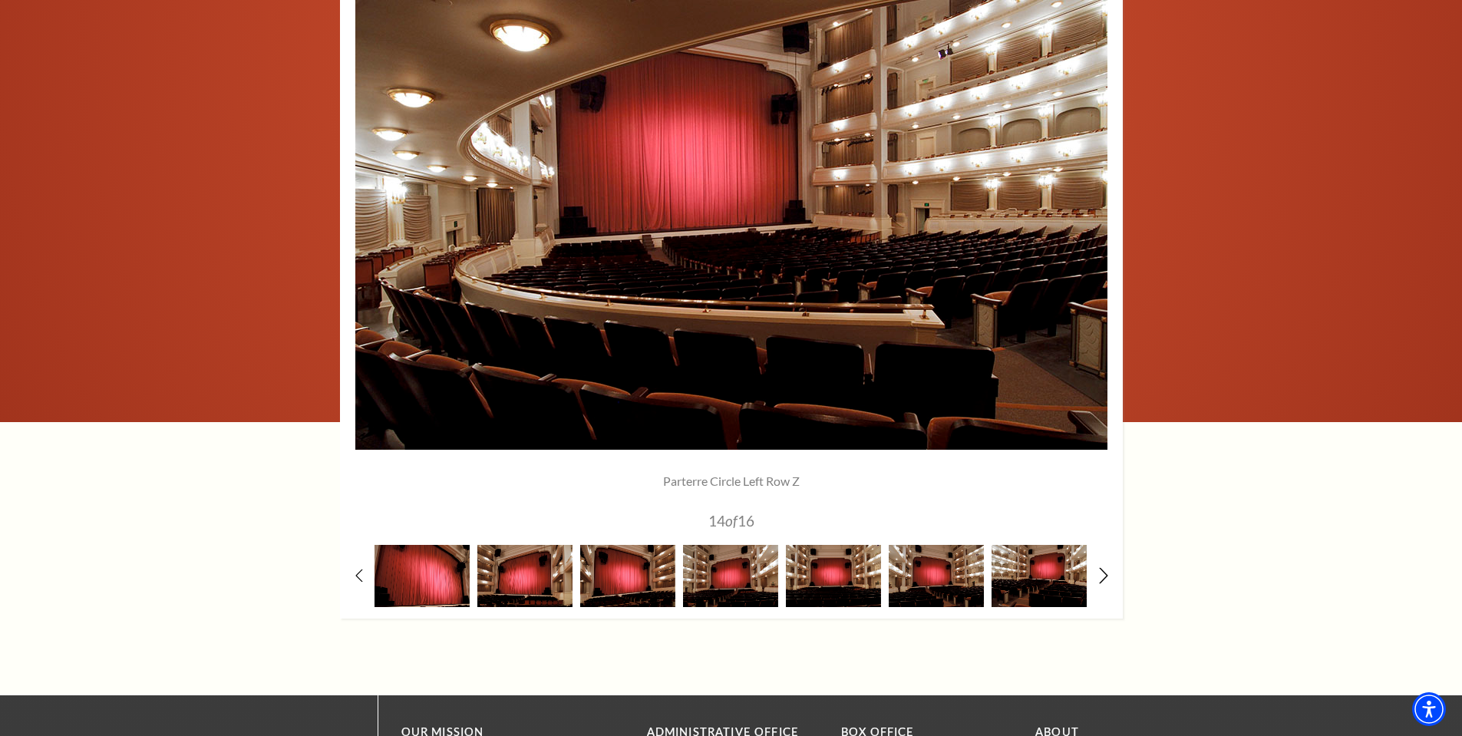
click at [1106, 575] on use at bounding box center [1103, 575] width 8 height 16
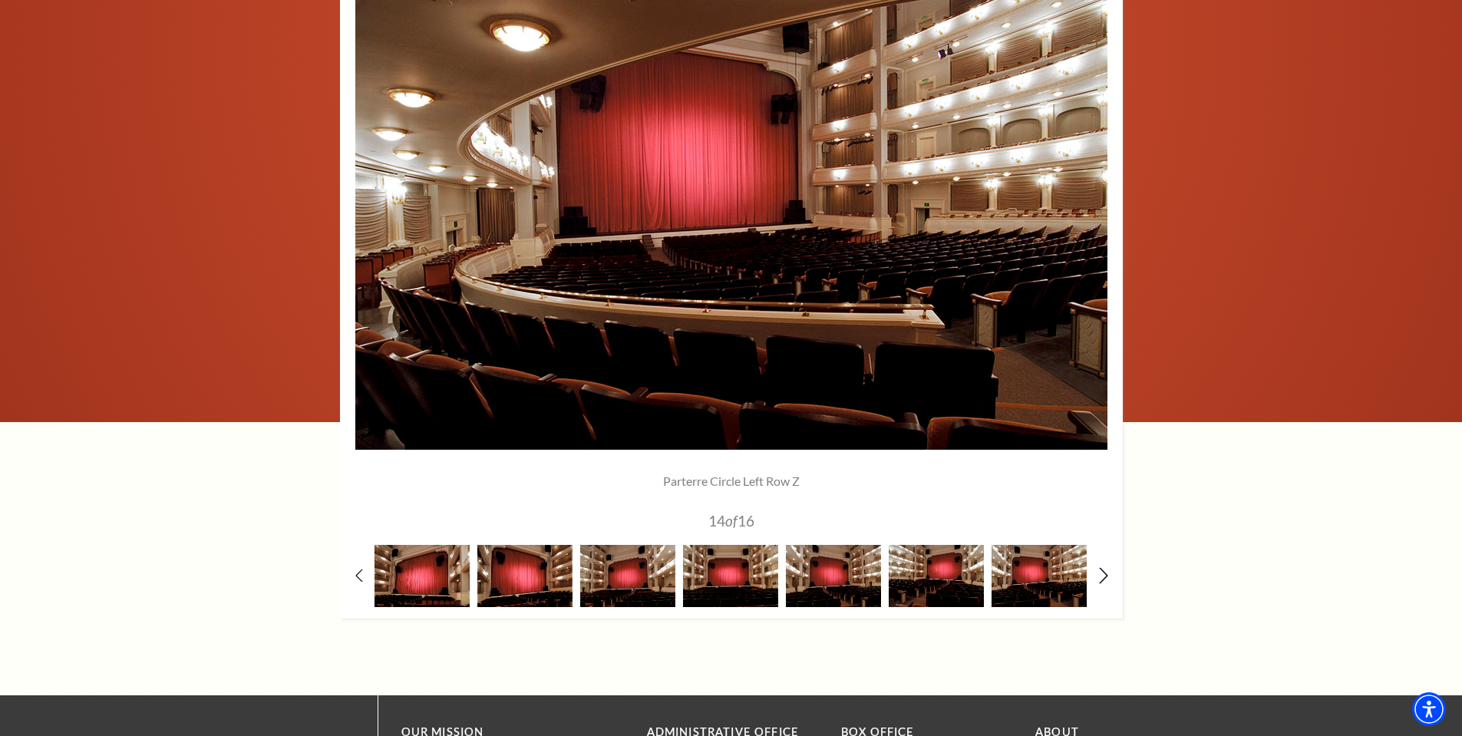
click at [1106, 575] on use at bounding box center [1103, 575] width 8 height 16
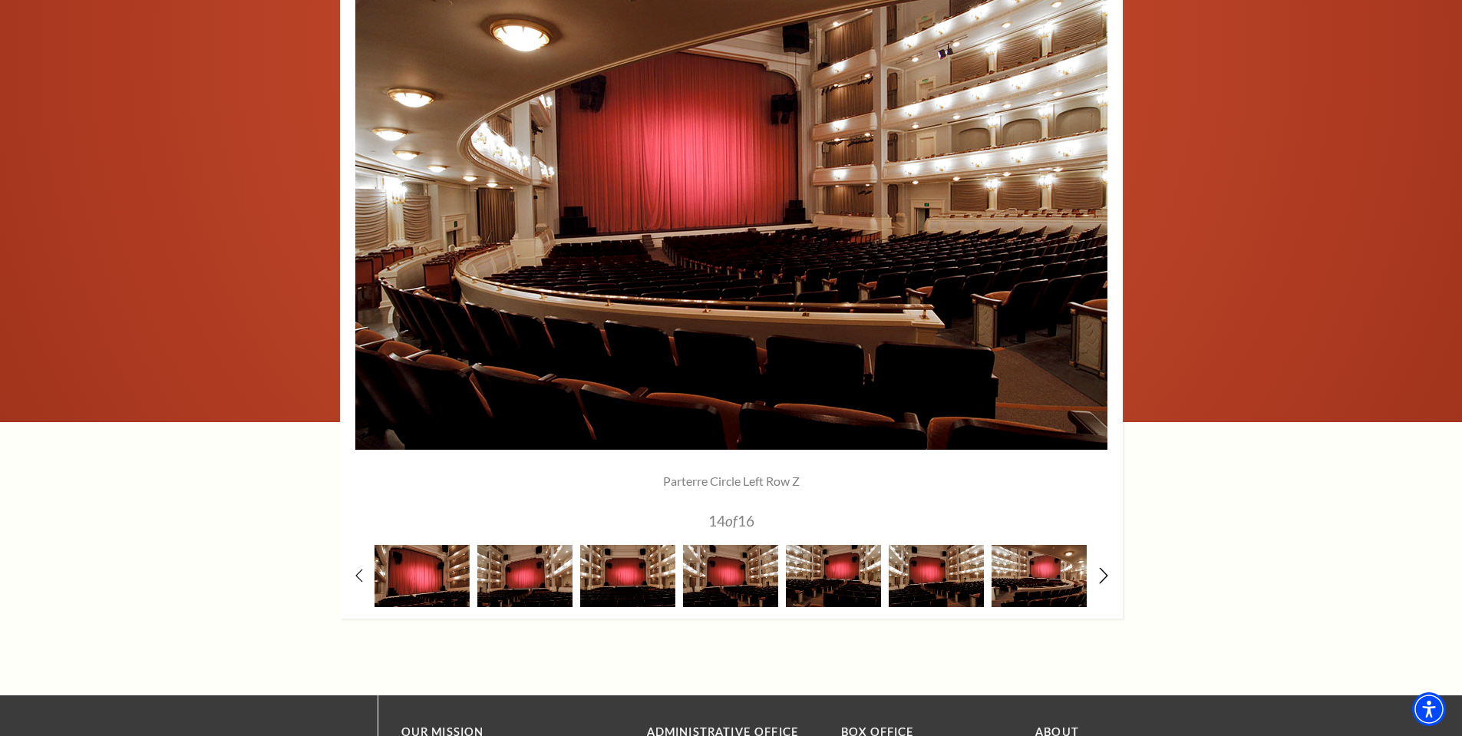
click at [1106, 575] on use at bounding box center [1103, 575] width 8 height 16
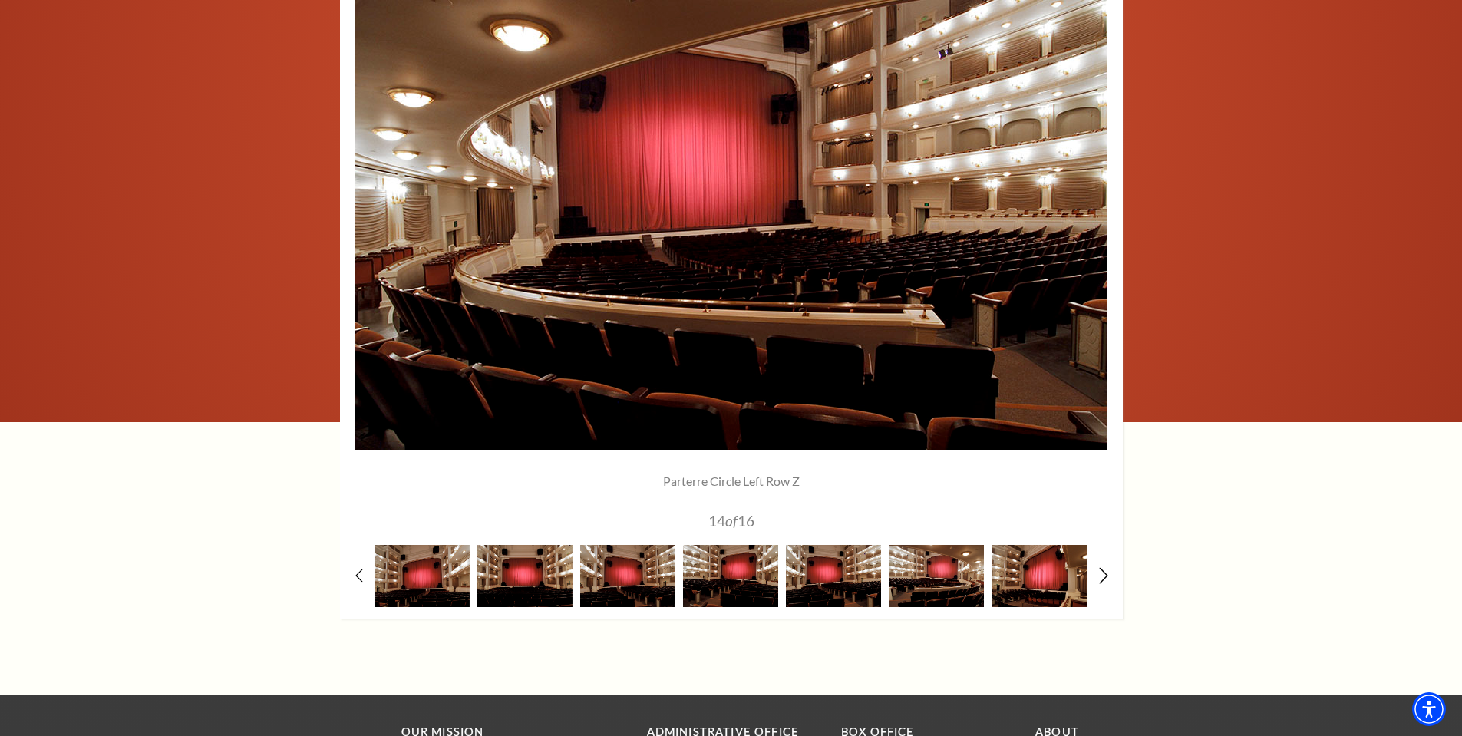
click at [1106, 575] on use at bounding box center [1103, 575] width 8 height 16
drag, startPoint x: 1106, startPoint y: 575, endPoint x: 1102, endPoint y: 582, distance: 7.9
click at [1103, 582] on icon at bounding box center [1104, 575] width 10 height 16
